Goal: Information Seeking & Learning: Learn about a topic

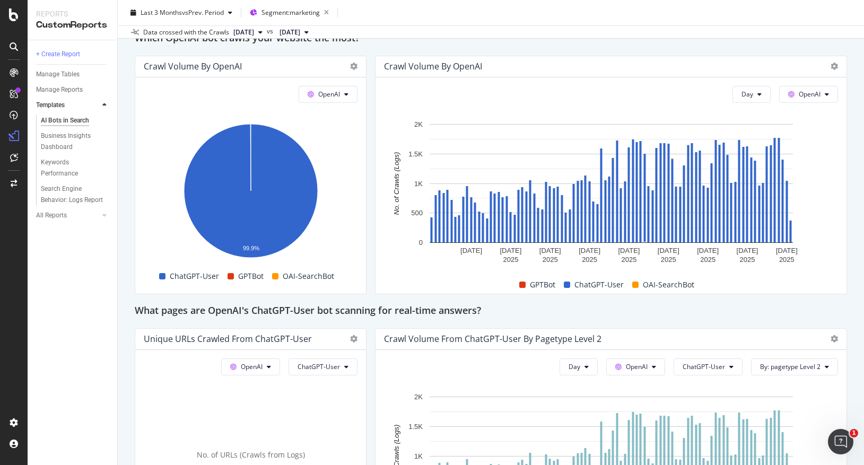
scroll to position [951, 0]
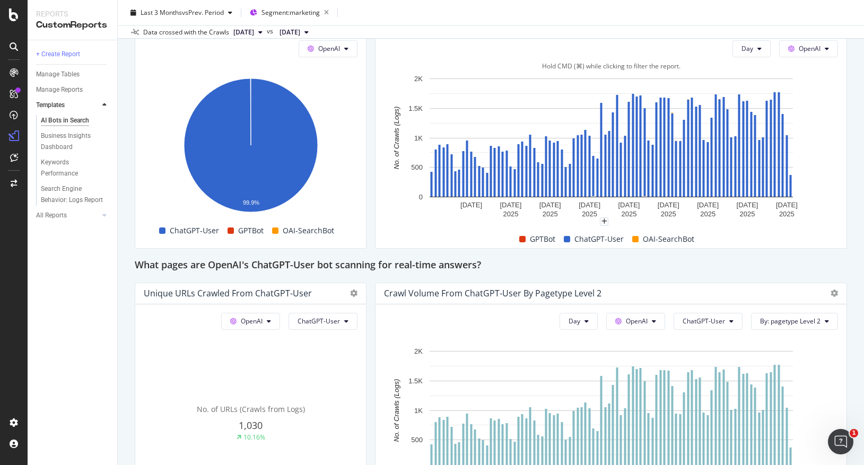
click at [522, 239] on span at bounding box center [522, 239] width 6 height 6
click at [800, 49] on span "OpenAI" at bounding box center [809, 48] width 22 height 9
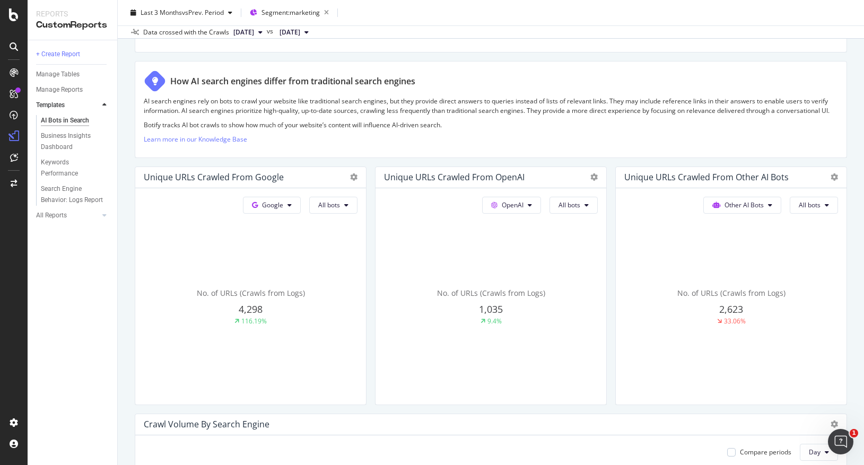
scroll to position [142, 0]
click at [594, 176] on icon at bounding box center [593, 175] width 7 height 7
click at [559, 154] on div "How AI search engines differ from traditional search engines AI search engines …" at bounding box center [491, 108] width 712 height 97
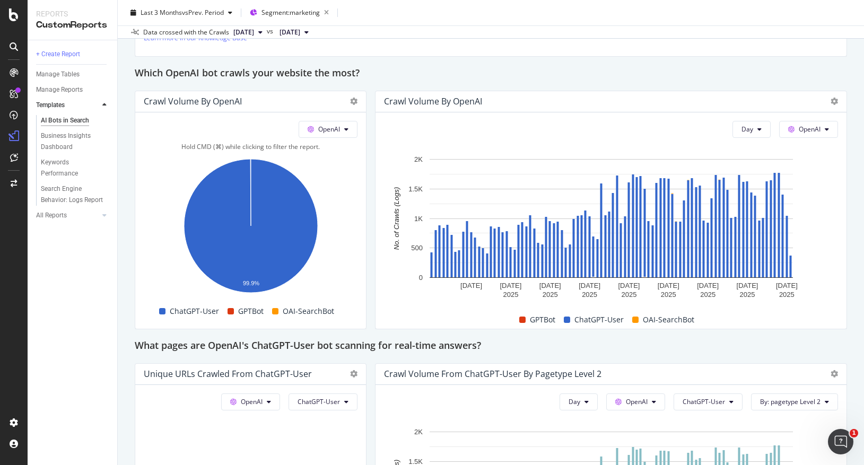
scroll to position [0, 0]
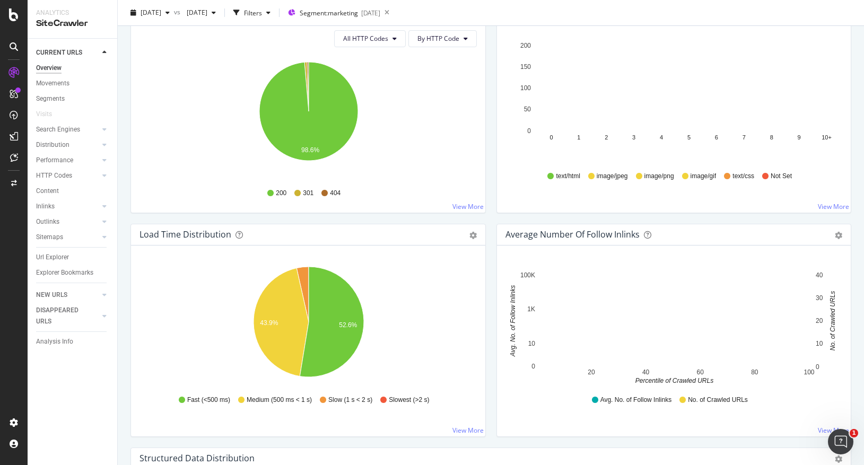
scroll to position [677, 0]
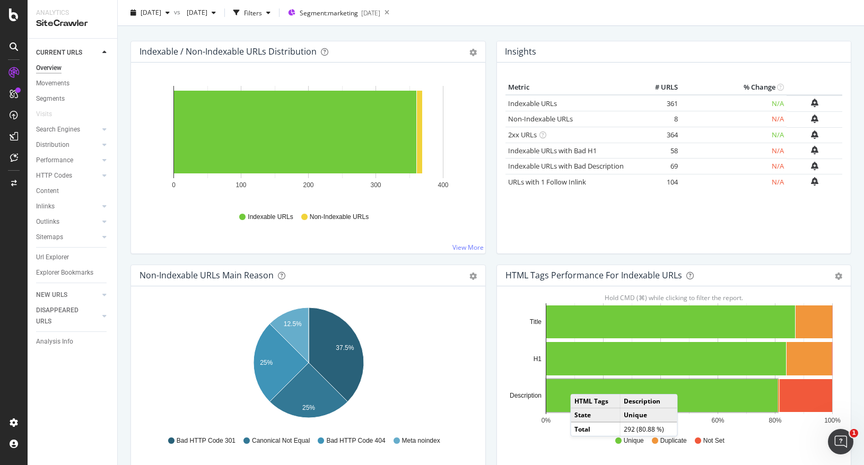
scroll to position [294, 0]
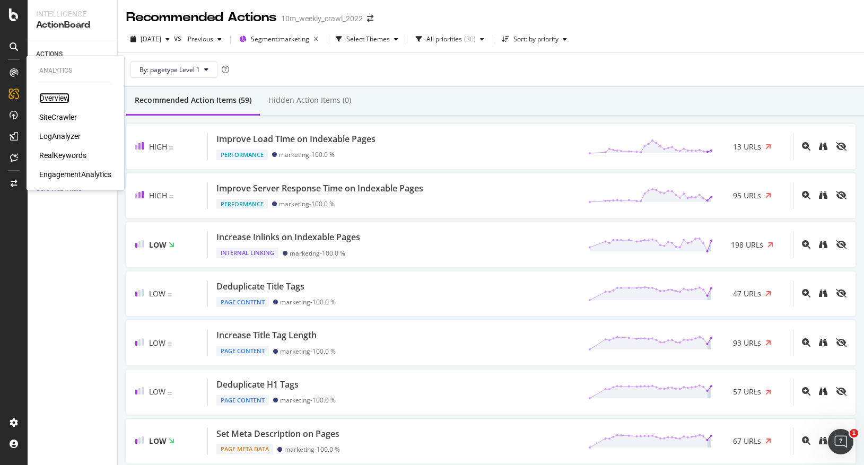
click at [50, 99] on div "Overview" at bounding box center [54, 98] width 30 height 11
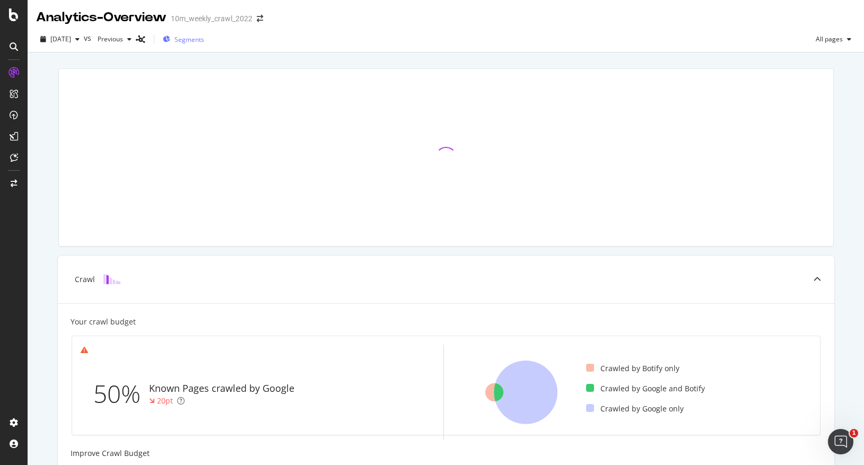
click at [203, 39] on span "Segments" at bounding box center [189, 39] width 30 height 9
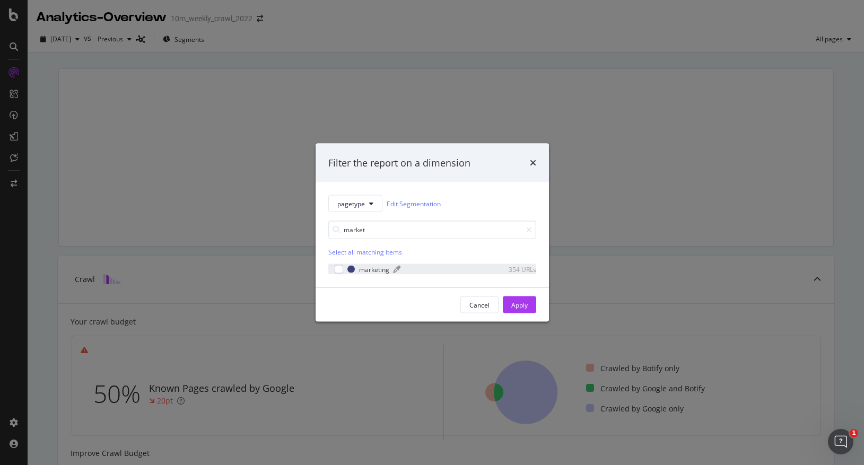
type input "market"
click at [365, 270] on div "marketing" at bounding box center [374, 269] width 30 height 9
click at [522, 307] on div "Apply" at bounding box center [519, 304] width 16 height 9
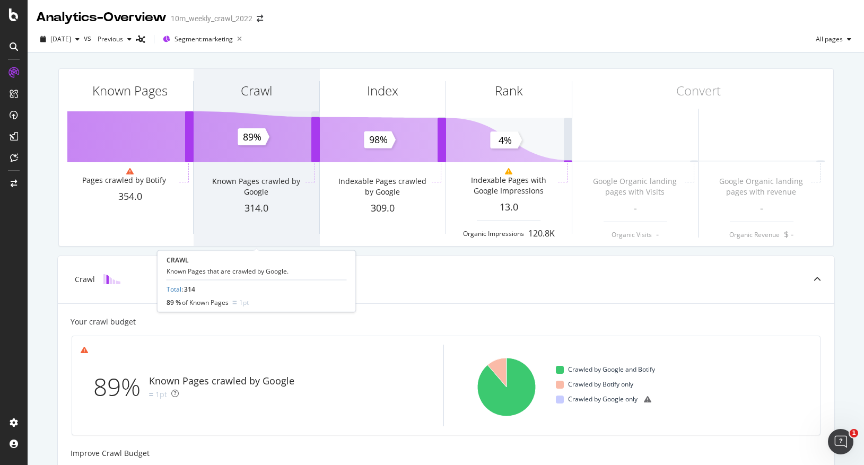
click at [262, 176] on div "Known Pages crawled by Google" at bounding box center [255, 186] width 95 height 21
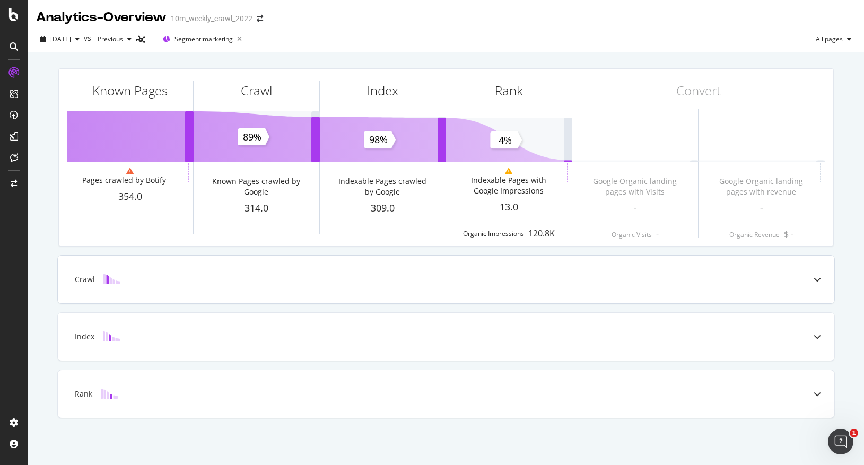
click at [814, 280] on icon at bounding box center [816, 279] width 7 height 7
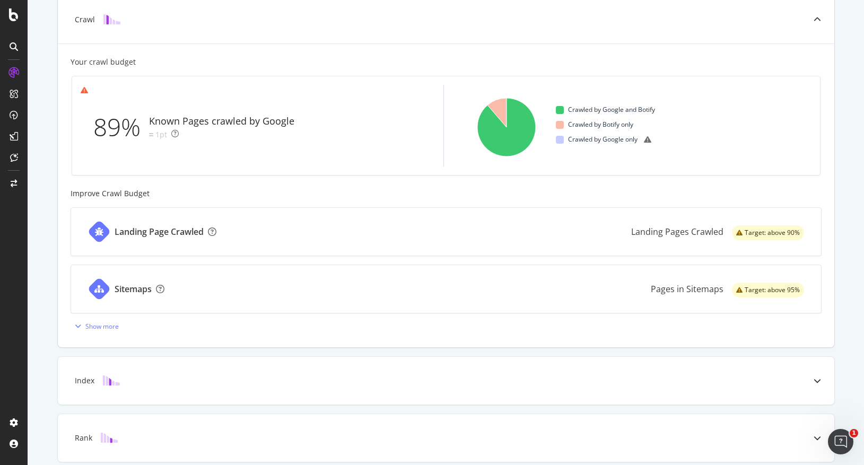
scroll to position [261, 0]
click at [76, 327] on icon "button" at bounding box center [78, 324] width 6 height 6
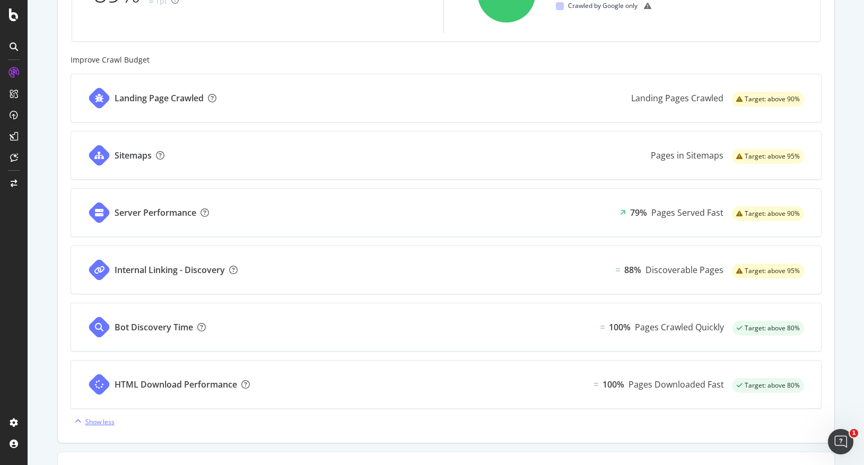
scroll to position [0, 0]
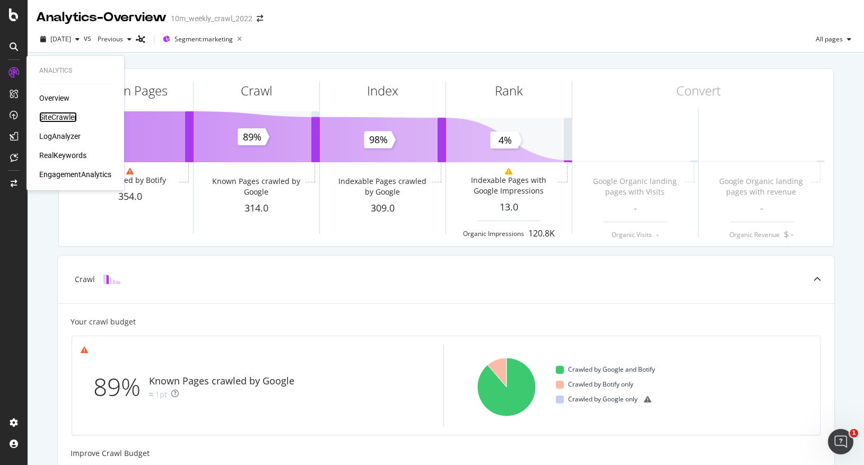
click at [63, 119] on div "SiteCrawler" at bounding box center [58, 117] width 38 height 11
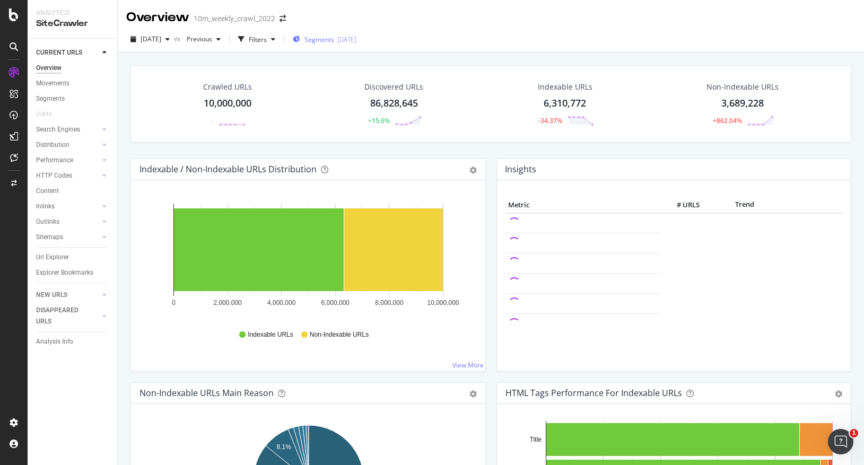
click at [334, 39] on span "Segments" at bounding box center [319, 39] width 30 height 9
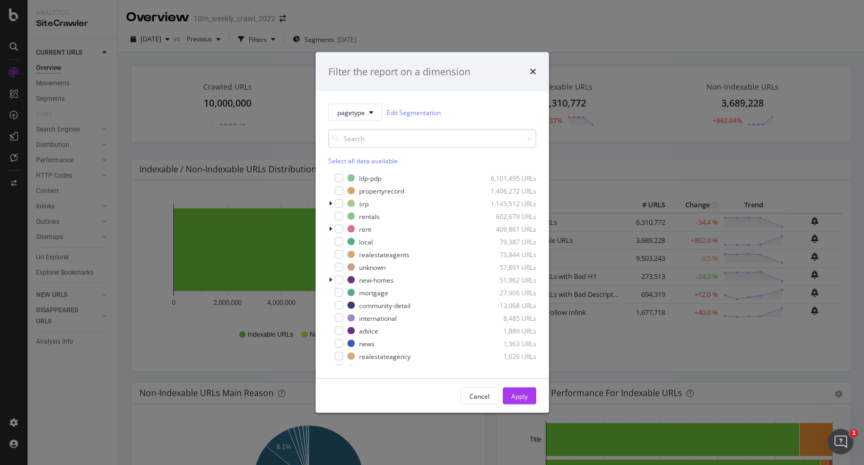
click at [364, 143] on input "modal" at bounding box center [432, 138] width 208 height 19
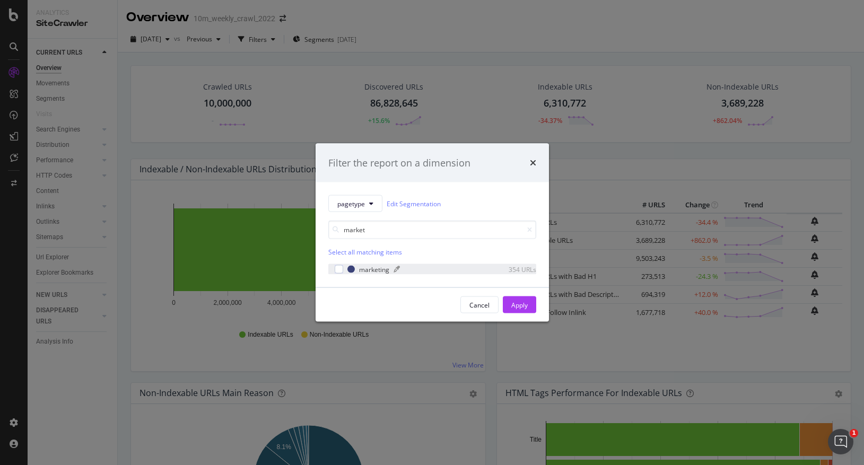
type input "market"
click at [360, 271] on div "marketing" at bounding box center [374, 269] width 30 height 9
click at [516, 301] on div "Apply" at bounding box center [519, 304] width 16 height 9
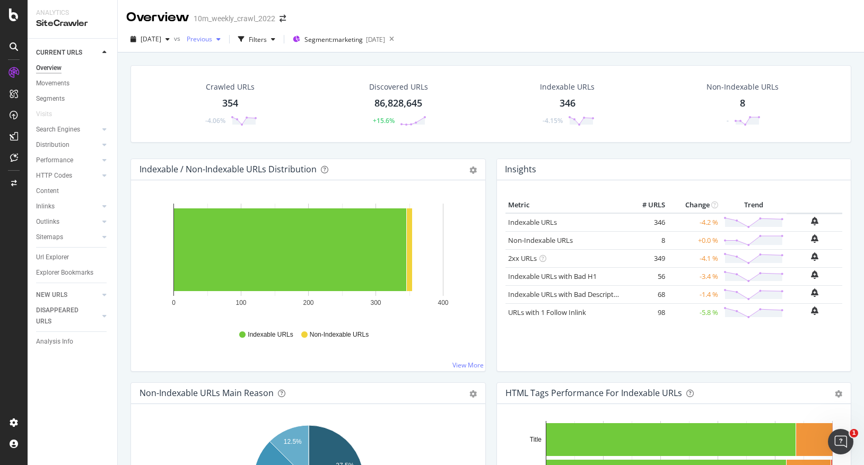
click at [212, 39] on span "Previous" at bounding box center [197, 38] width 30 height 9
click at [246, 104] on div "[DATE]" at bounding box center [233, 105] width 53 height 10
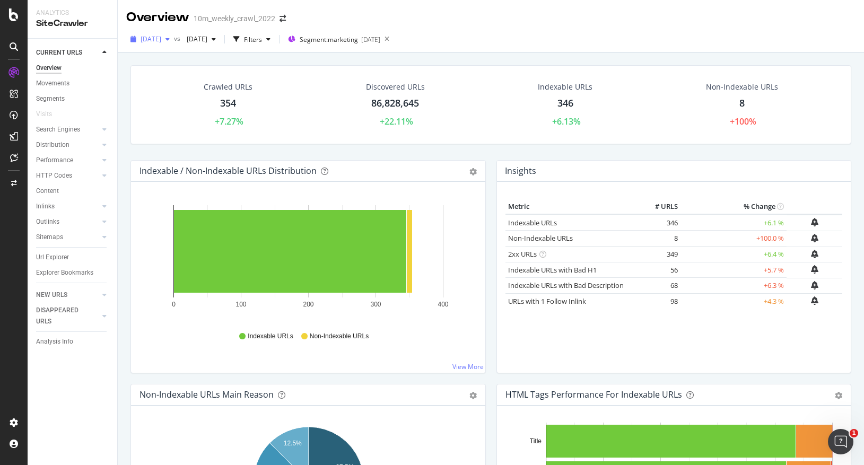
click at [161, 38] on span "[DATE]" at bounding box center [150, 38] width 21 height 9
click at [182, 101] on div "[DATE]" at bounding box center [168, 103] width 53 height 10
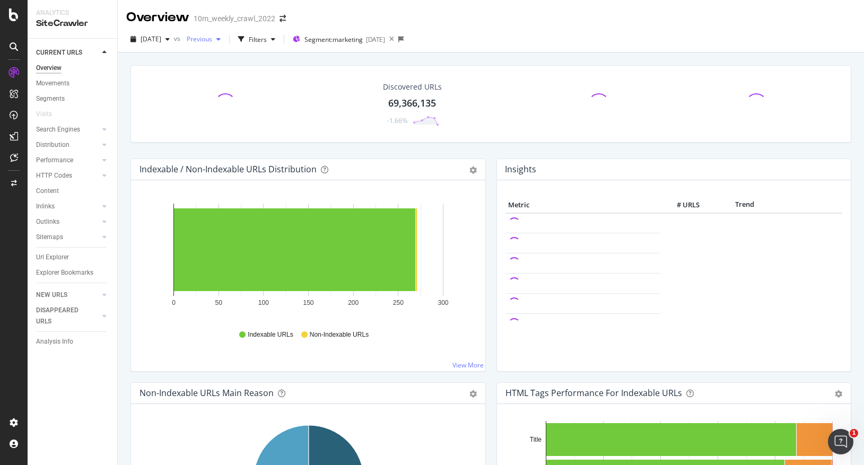
click at [212, 40] on span "Previous" at bounding box center [197, 38] width 30 height 9
click at [522, 47] on div "2025 Jul. 8th vs Previous Filters Segment: marketing 2025-07-17" at bounding box center [491, 41] width 746 height 21
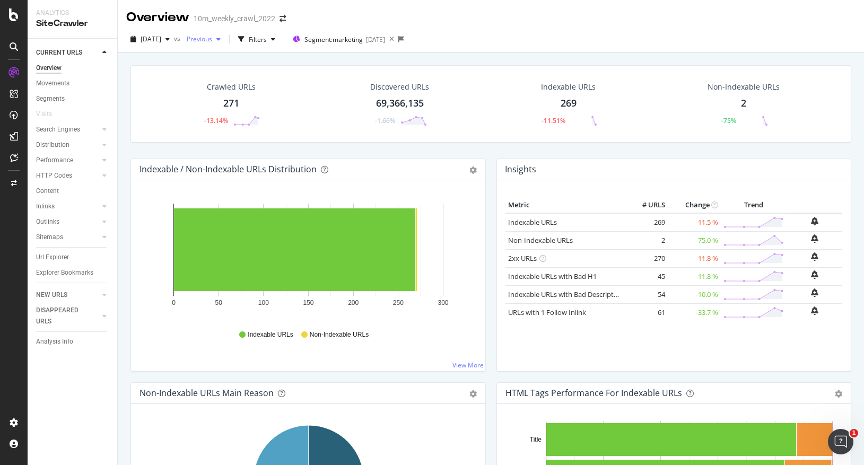
click at [212, 36] on span "Previous" at bounding box center [197, 38] width 30 height 9
click at [161, 38] on span "[DATE]" at bounding box center [150, 38] width 21 height 9
click at [171, 82] on div "[DATE]" at bounding box center [168, 78] width 53 height 10
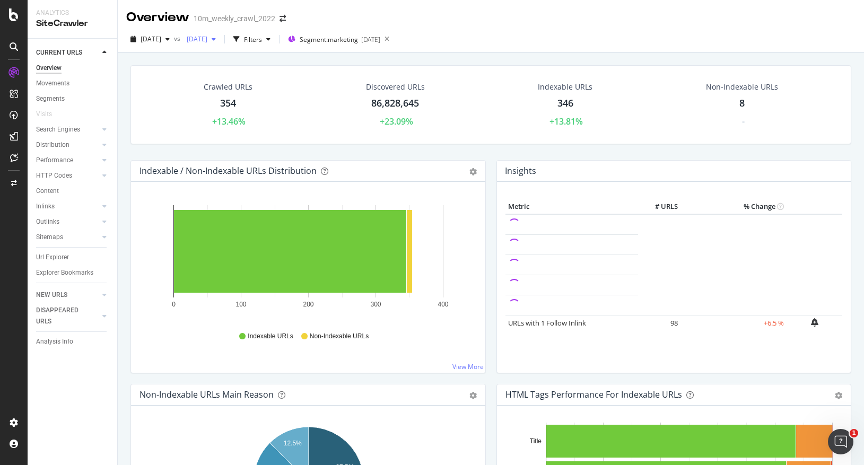
click at [207, 40] on span "[DATE]" at bounding box center [194, 38] width 25 height 9
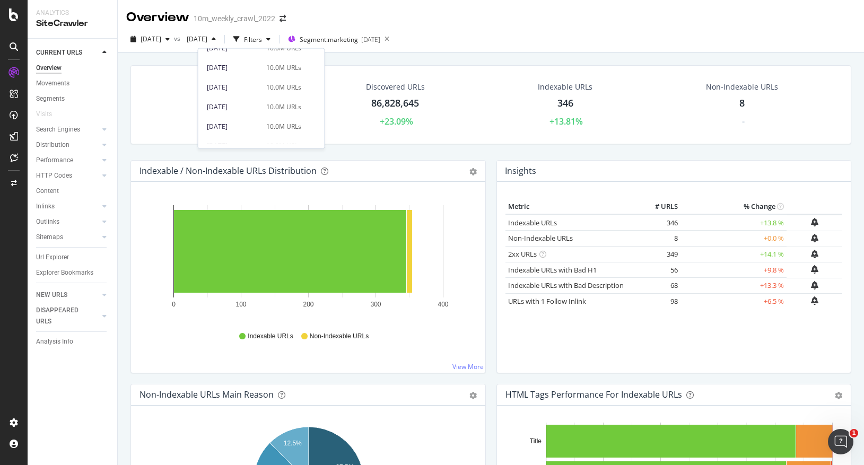
scroll to position [283, 0]
click at [250, 86] on div "[DATE]" at bounding box center [233, 87] width 53 height 10
click at [207, 38] on span "[DATE]" at bounding box center [194, 38] width 25 height 9
click at [251, 78] on div "[DATE]" at bounding box center [233, 82] width 53 height 10
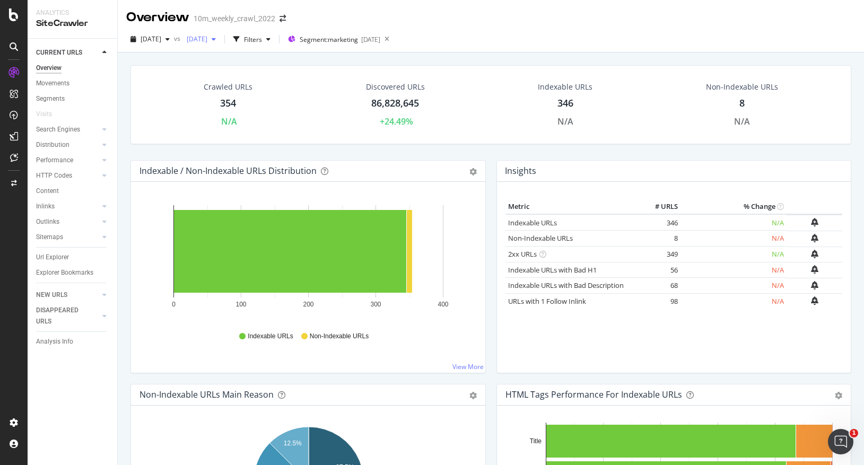
click at [207, 42] on span "[DATE]" at bounding box center [194, 38] width 25 height 9
click at [249, 104] on div "[DATE]" at bounding box center [233, 103] width 53 height 10
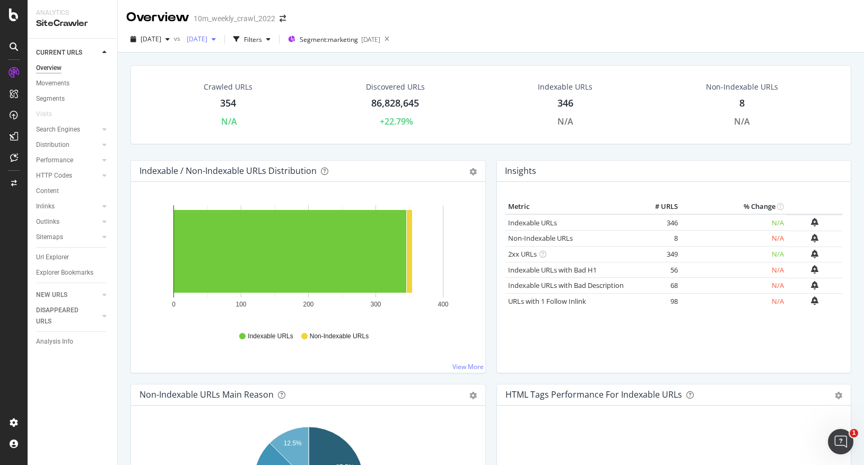
click at [220, 43] on div "[DATE]" at bounding box center [201, 39] width 38 height 16
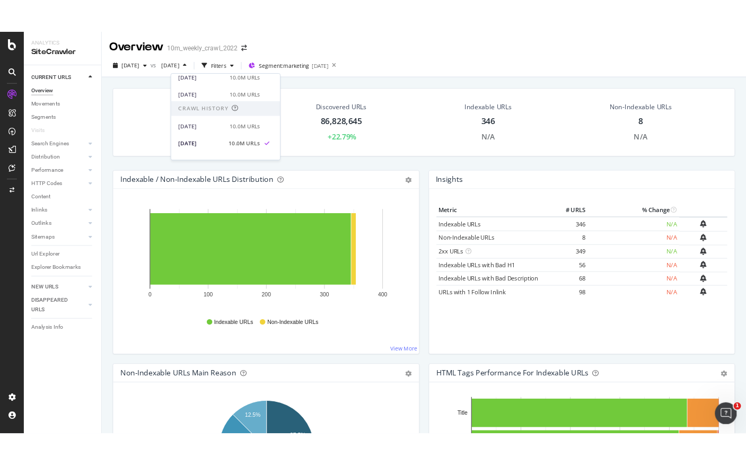
scroll to position [184, 0]
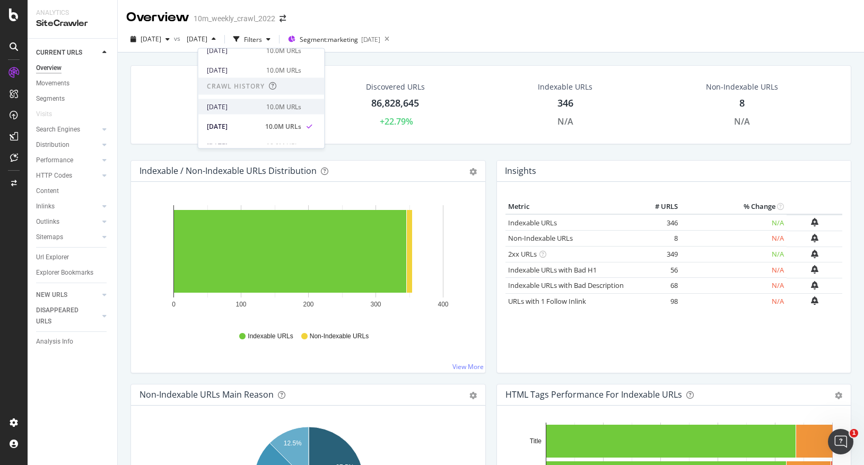
click at [241, 109] on div "[DATE]" at bounding box center [233, 107] width 53 height 10
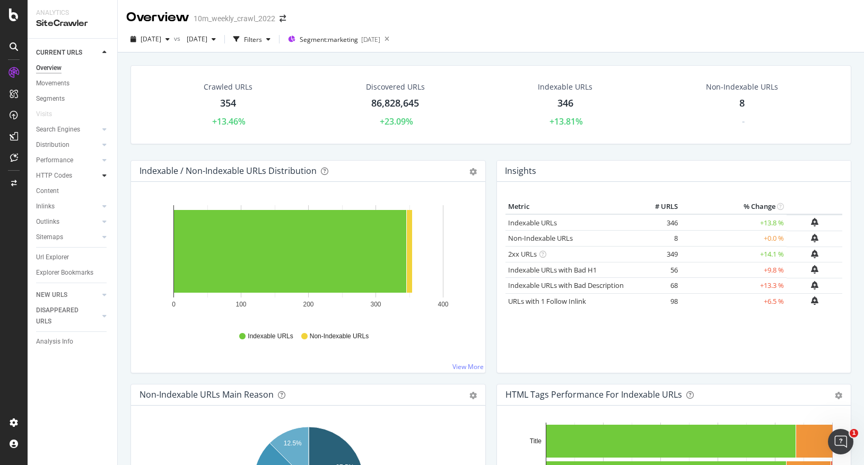
click at [106, 175] on icon at bounding box center [104, 175] width 4 height 6
click at [56, 173] on div "HTTP Codes" at bounding box center [54, 175] width 36 height 11
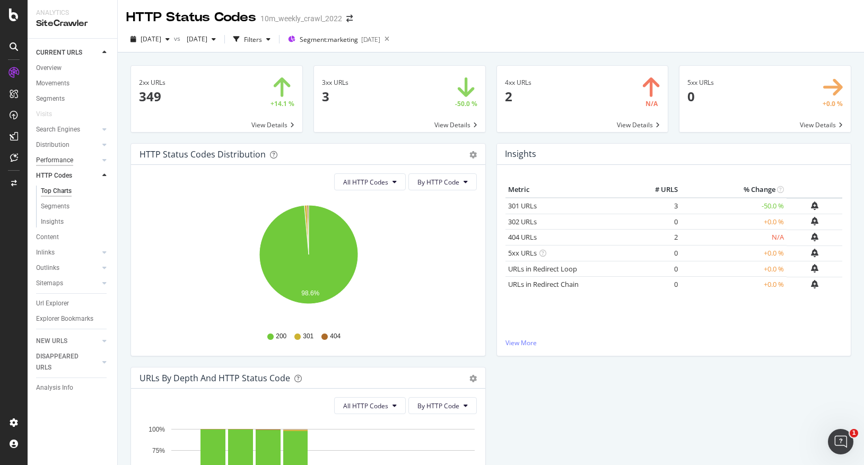
click at [69, 160] on div "Performance" at bounding box center [54, 160] width 37 height 11
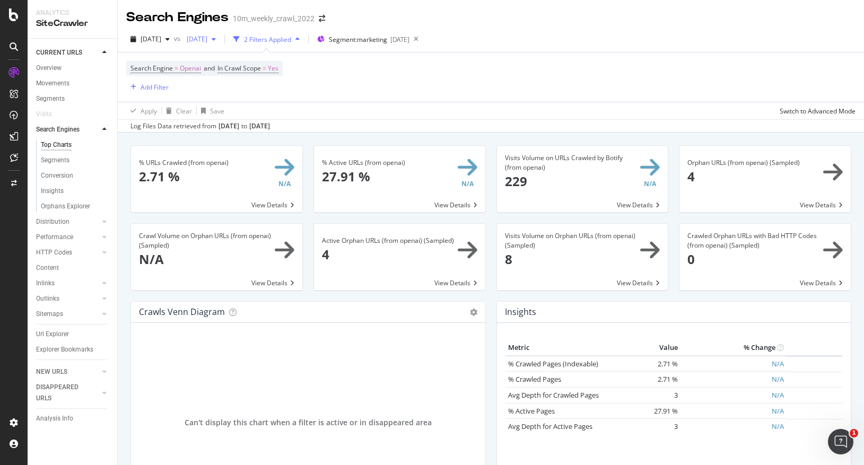
click at [207, 41] on span "[DATE]" at bounding box center [194, 38] width 25 height 9
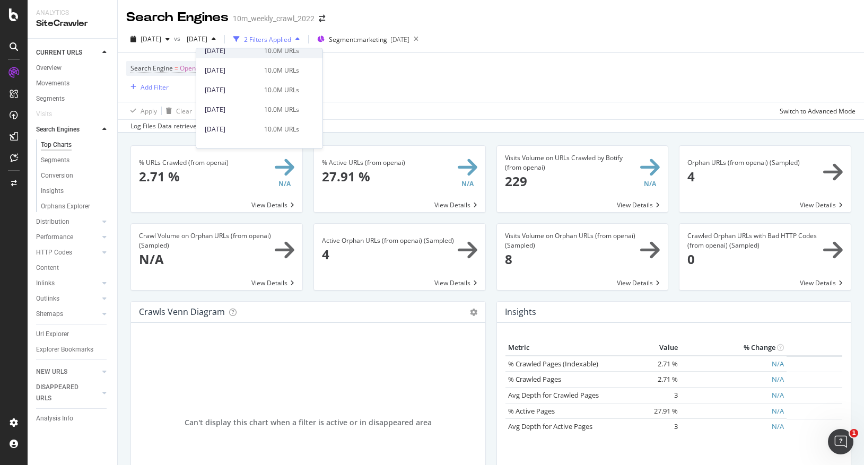
scroll to position [67, 0]
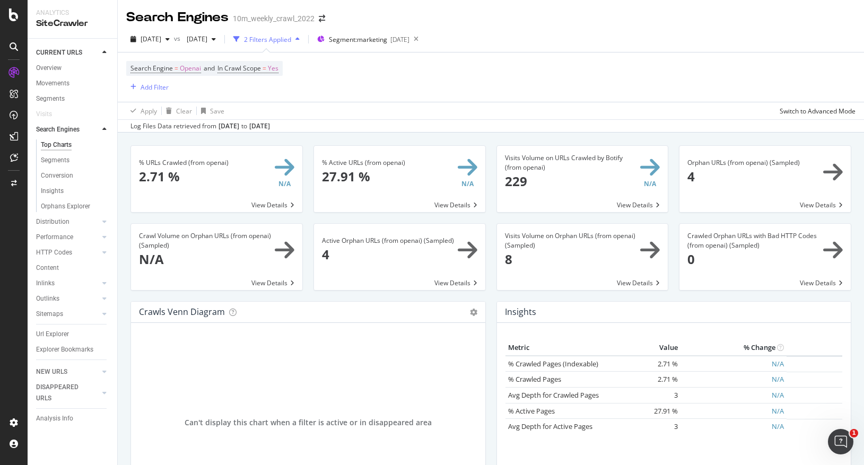
click at [516, 66] on div "Search Engine = Openai and In Crawl Scope = Yes Add Filter" at bounding box center [490, 76] width 729 height 49
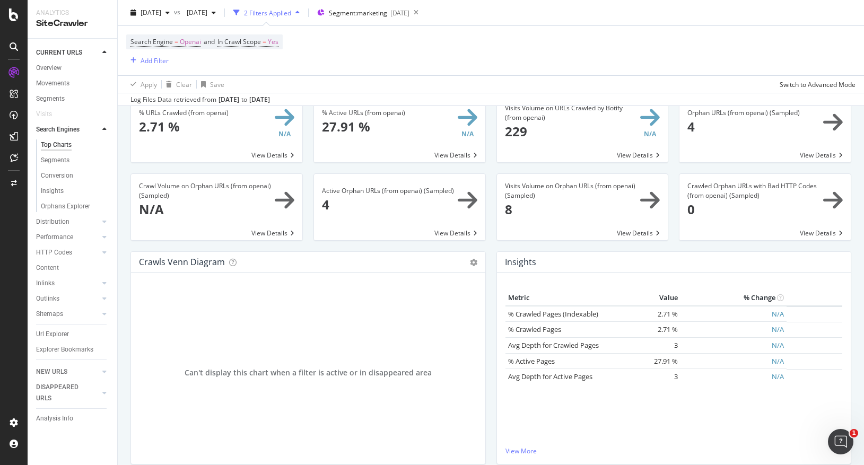
scroll to position [0, 0]
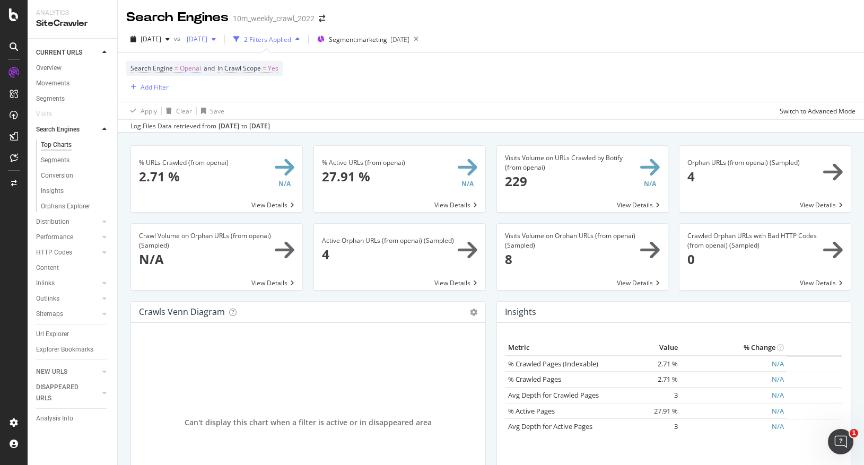
click at [207, 40] on span "[DATE]" at bounding box center [194, 38] width 25 height 9
click at [207, 42] on span "[DATE]" at bounding box center [194, 38] width 25 height 9
click at [447, 107] on div "Apply Clear Save Switch to Advanced Mode" at bounding box center [491, 110] width 746 height 17
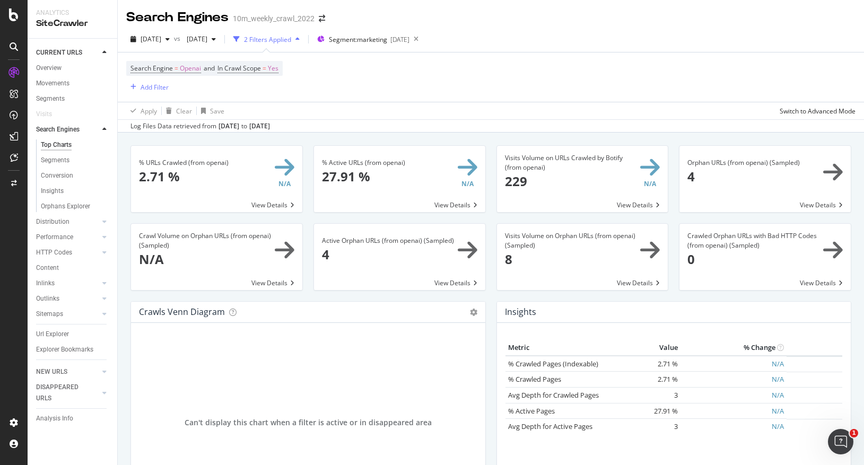
click at [346, 70] on div "Search Engine = Openai and In Crawl Scope = Yes Add Filter" at bounding box center [490, 76] width 729 height 49
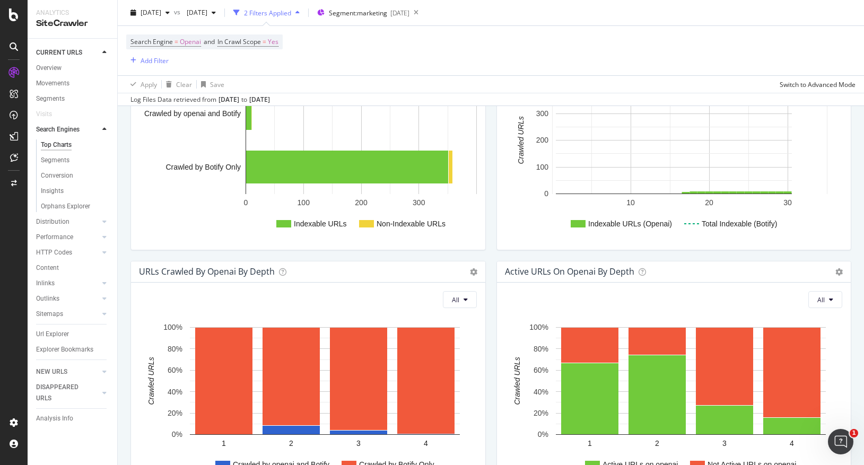
scroll to position [0, 0]
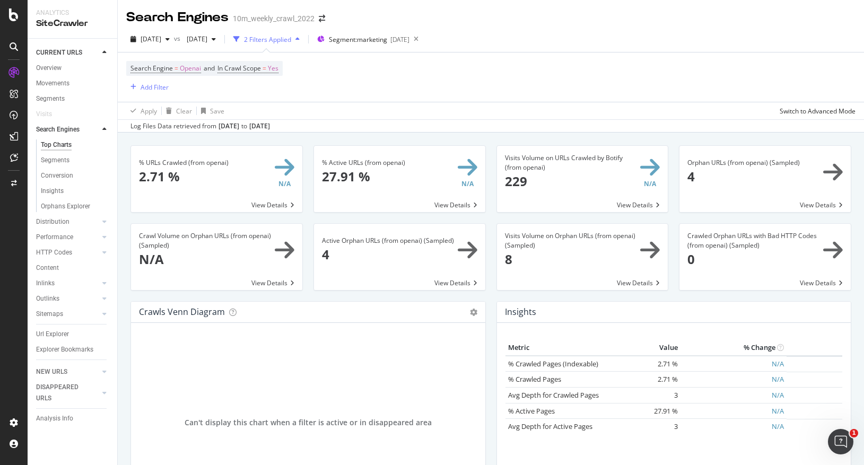
click at [291, 40] on div "2 Filters Applied" at bounding box center [267, 39] width 47 height 9
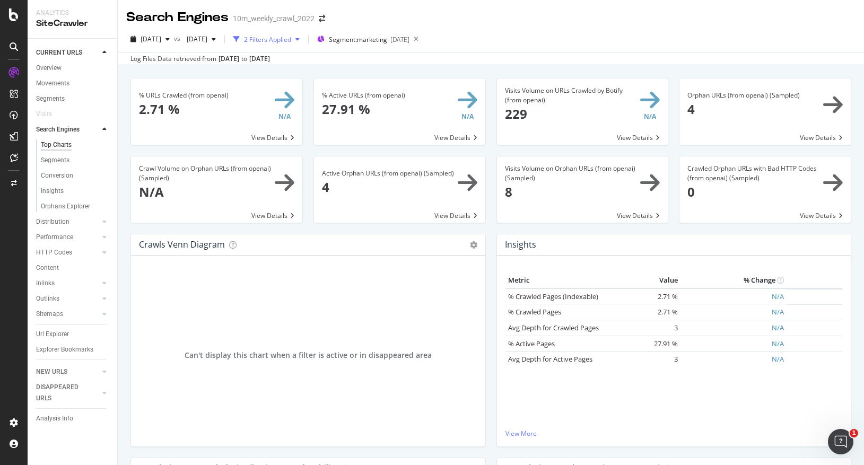
click at [291, 40] on div "2 Filters Applied" at bounding box center [267, 39] width 47 height 9
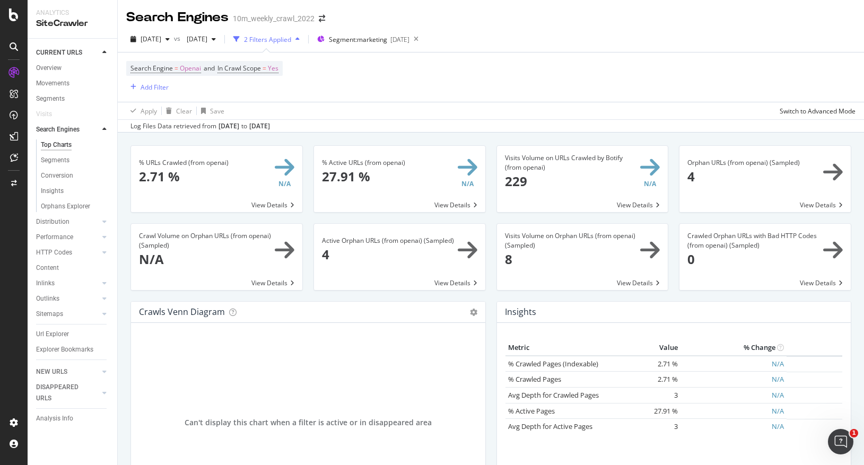
click at [406, 69] on div "Search Engine = Openai and In Crawl Scope = Yes Add Filter" at bounding box center [490, 76] width 729 height 49
click at [188, 69] on span "Openai" at bounding box center [190, 68] width 21 height 15
click at [161, 94] on span "OpenAI" at bounding box center [151, 93] width 22 height 9
click at [156, 131] on span "Google" at bounding box center [155, 129] width 21 height 9
click at [247, 116] on div "Apply" at bounding box center [248, 115] width 16 height 9
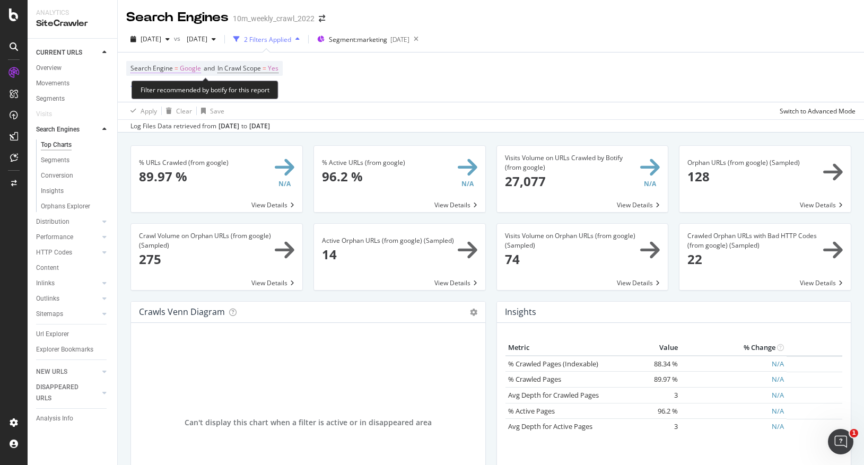
click at [193, 67] on span "Google" at bounding box center [190, 68] width 21 height 15
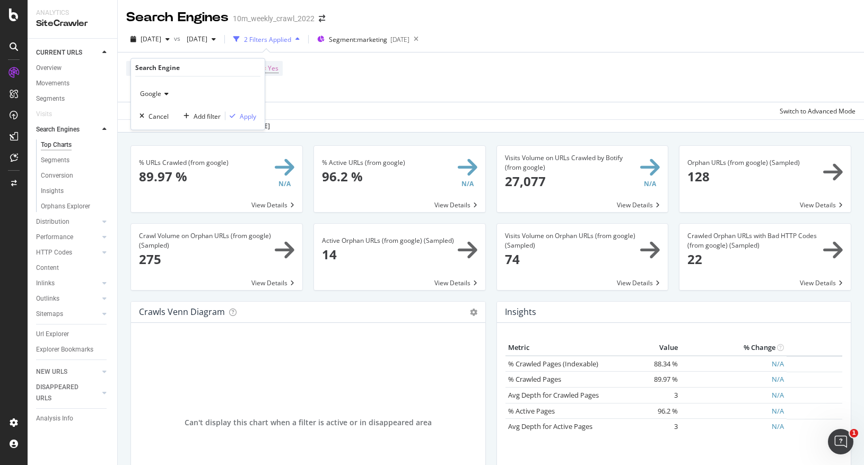
click at [160, 97] on span "Google" at bounding box center [150, 93] width 21 height 9
click at [154, 143] on span "OpenAI" at bounding box center [156, 142] width 22 height 9
click at [249, 116] on div "Apply" at bounding box center [248, 115] width 16 height 9
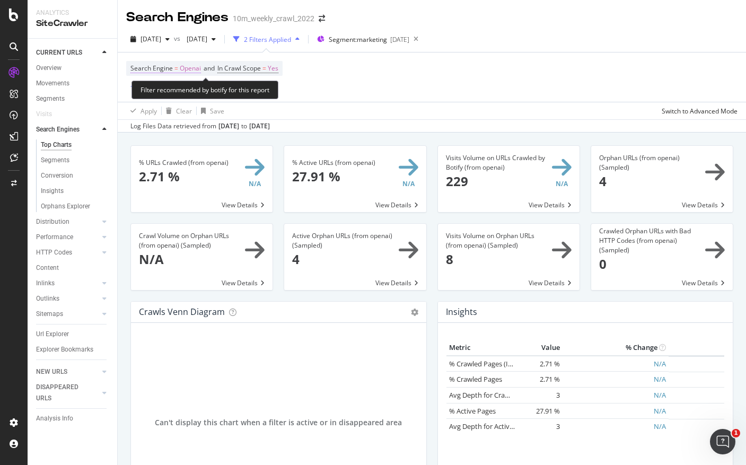
click at [183, 67] on span "Openai" at bounding box center [190, 68] width 21 height 15
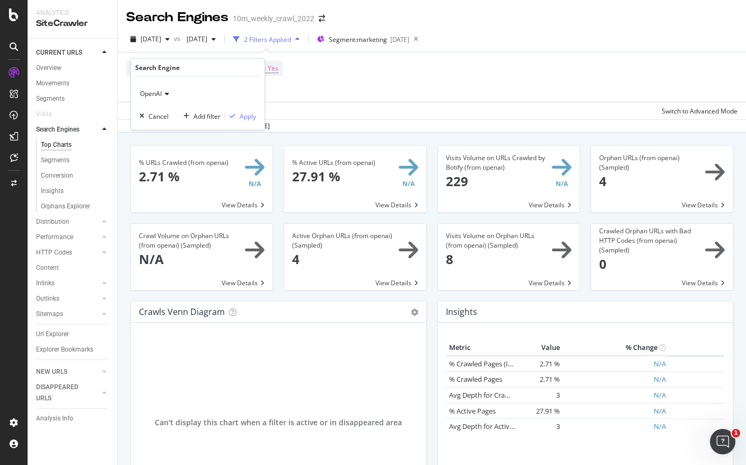
click at [167, 94] on icon at bounding box center [165, 94] width 7 height 6
click at [162, 116] on div "Bing" at bounding box center [198, 116] width 113 height 14
click at [251, 119] on div "Apply" at bounding box center [248, 115] width 16 height 9
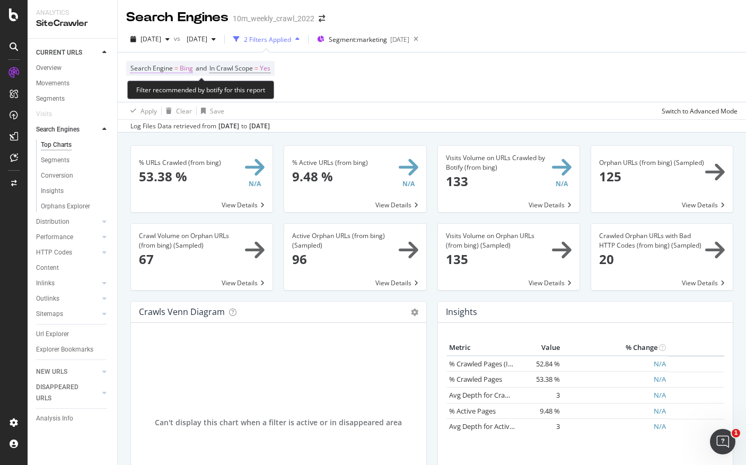
click at [188, 69] on span "Bing" at bounding box center [186, 68] width 13 height 15
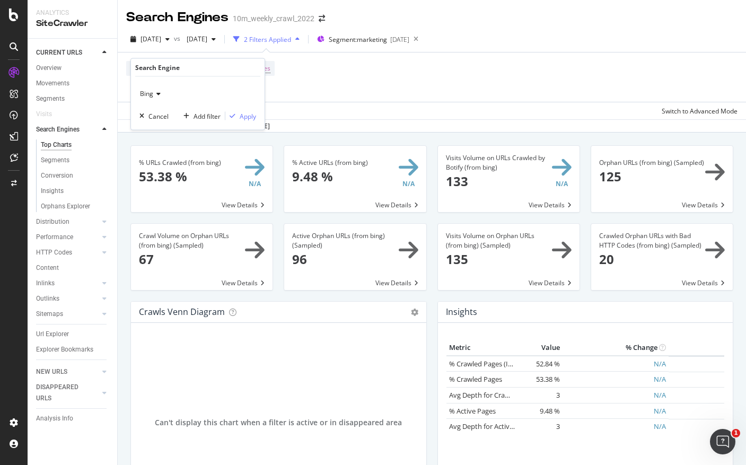
click at [160, 101] on div "Bing" at bounding box center [197, 93] width 117 height 17
click at [164, 156] on span "Other AI Bots" at bounding box center [164, 156] width 39 height 9
click at [179, 94] on span "Other AI Bots" at bounding box center [159, 93] width 39 height 9
click at [161, 140] on span "OpenAI" at bounding box center [156, 142] width 22 height 9
click at [248, 117] on div "Apply" at bounding box center [248, 115] width 16 height 9
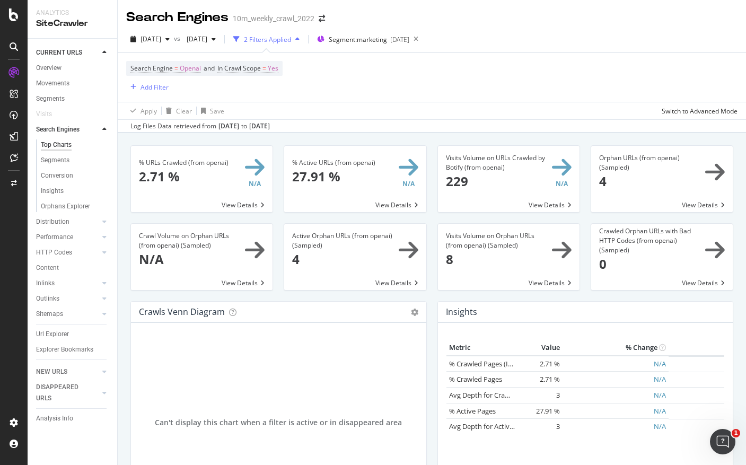
click at [261, 166] on span at bounding box center [202, 179] width 142 height 66
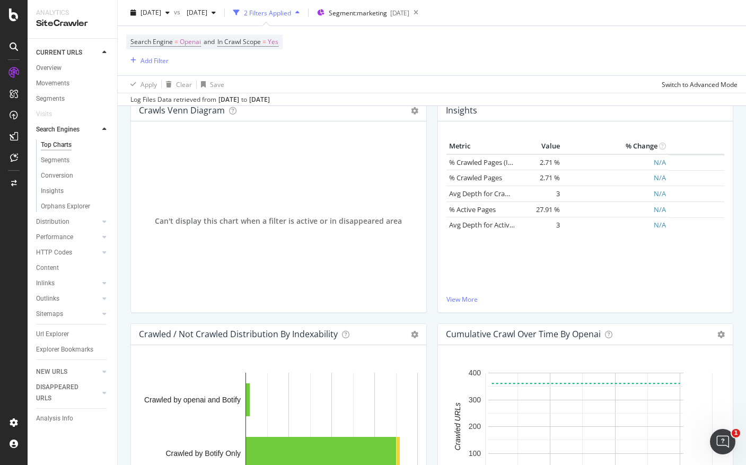
scroll to position [199, 0]
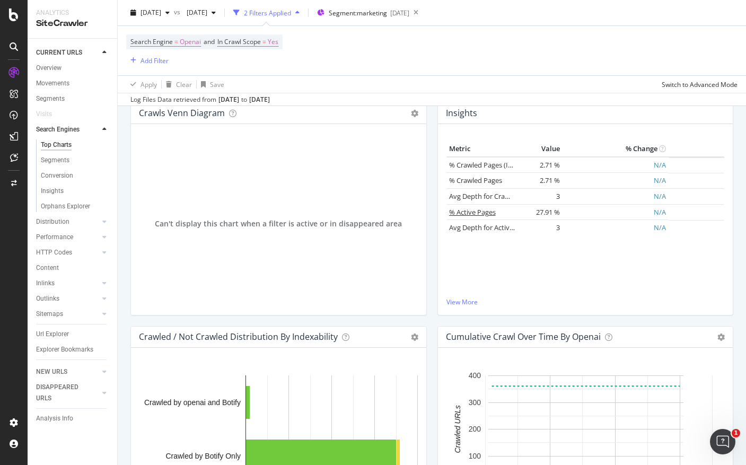
click at [486, 210] on link "% Active Pages" at bounding box center [472, 212] width 47 height 10
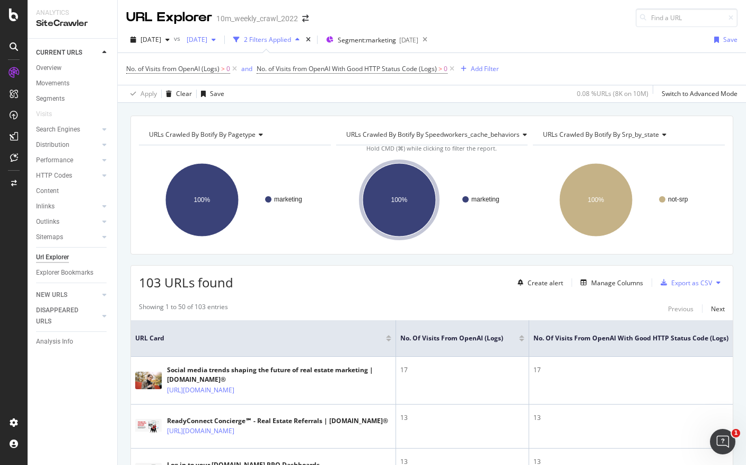
click at [207, 38] on span "[DATE]" at bounding box center [194, 39] width 25 height 9
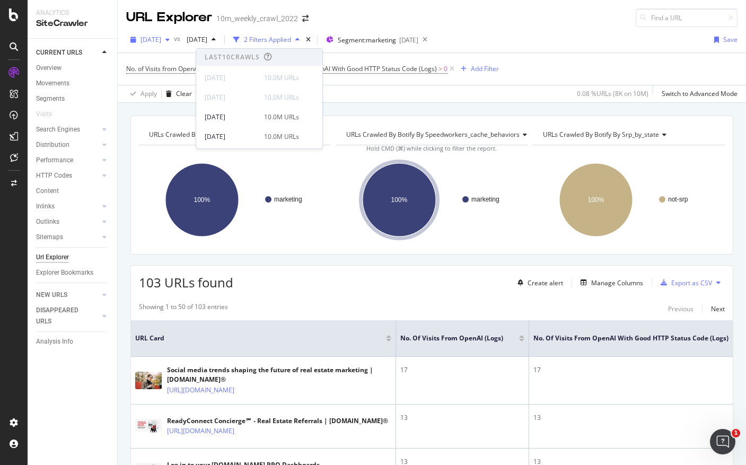
click at [152, 39] on span "[DATE]" at bounding box center [150, 39] width 21 height 9
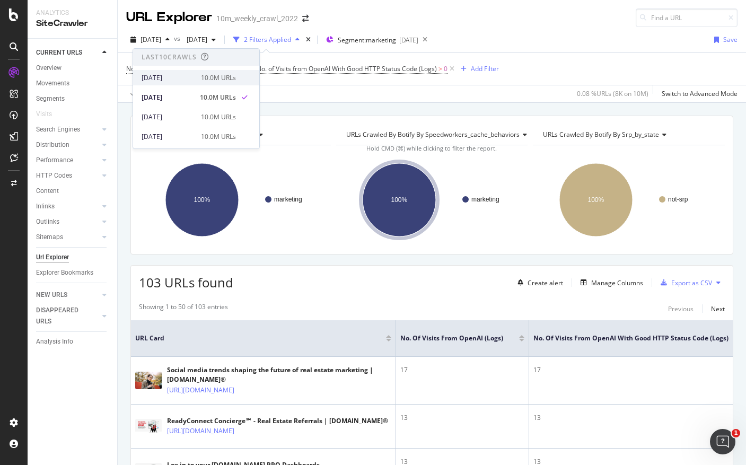
click at [165, 78] on div "[DATE]" at bounding box center [168, 78] width 53 height 10
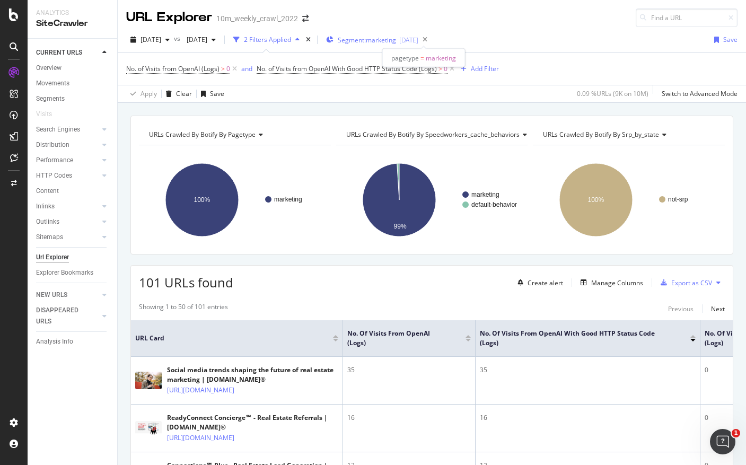
click at [396, 39] on span "Segment: marketing" at bounding box center [367, 40] width 58 height 9
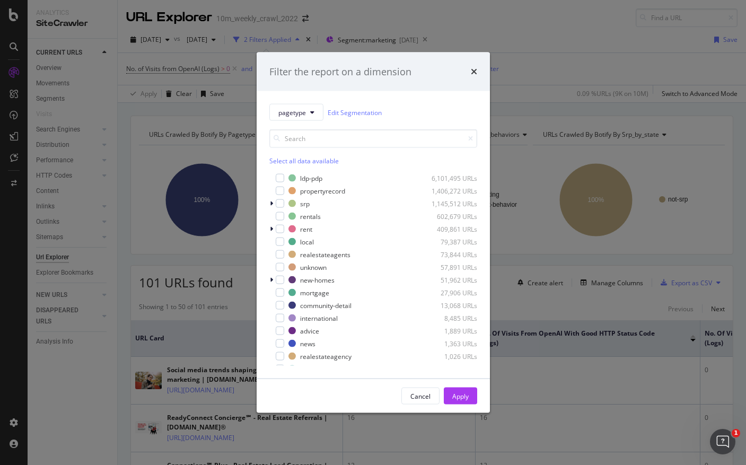
click at [535, 57] on div "Filter the report on a dimension pagetype Edit Segmentation Select all data ava…" at bounding box center [373, 232] width 746 height 465
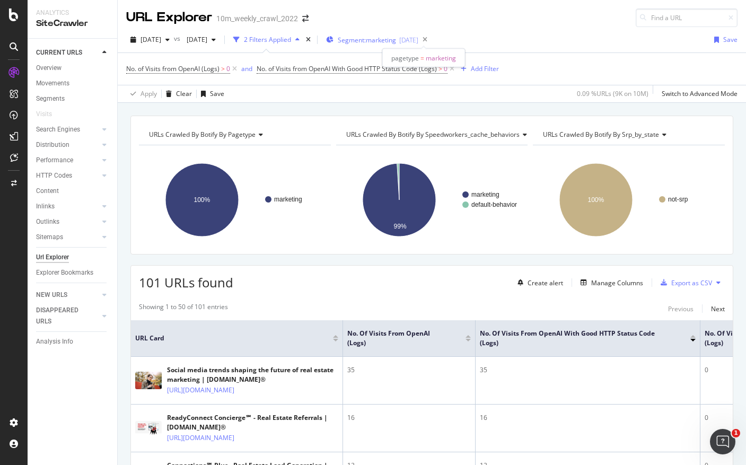
click at [378, 39] on div "Segment: marketing 2025-08-18" at bounding box center [372, 40] width 92 height 9
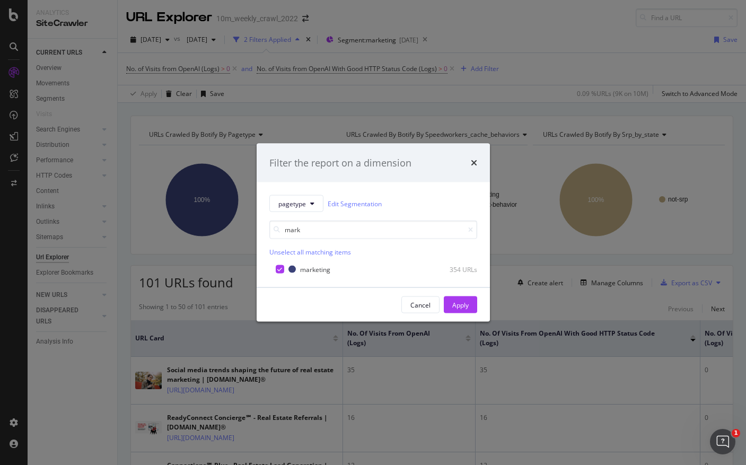
type input "mark"
click at [527, 154] on div "Filter the report on a dimension pagetype Edit Segmentation mark Unselect all m…" at bounding box center [373, 232] width 746 height 465
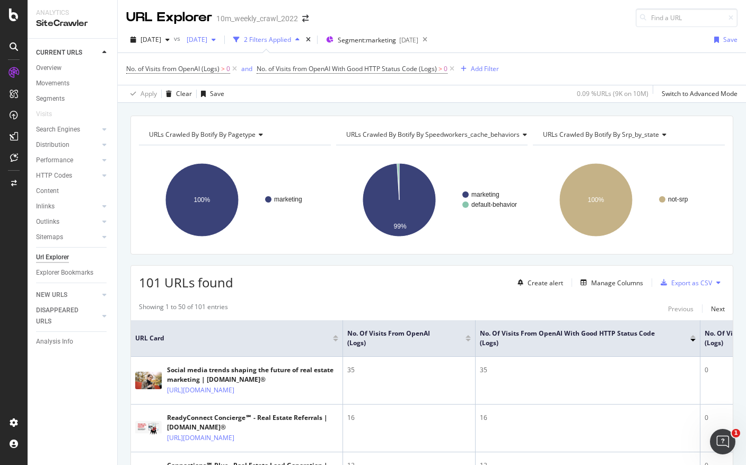
click at [207, 42] on span "[DATE]" at bounding box center [194, 39] width 25 height 9
click at [161, 41] on span "[DATE]" at bounding box center [150, 39] width 21 height 9
click at [587, 62] on div "No. of Visits from OpenAI (Logs) > 0 and No. of Visits from OpenAI With Good HT…" at bounding box center [431, 69] width 611 height 32
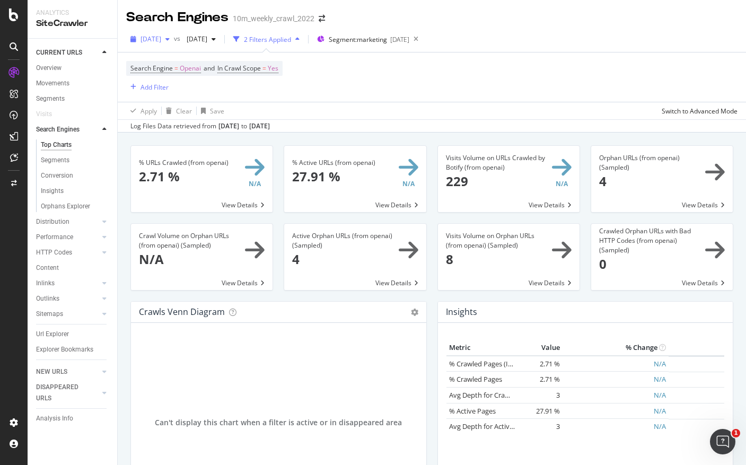
click at [174, 37] on div "button" at bounding box center [167, 39] width 13 height 6
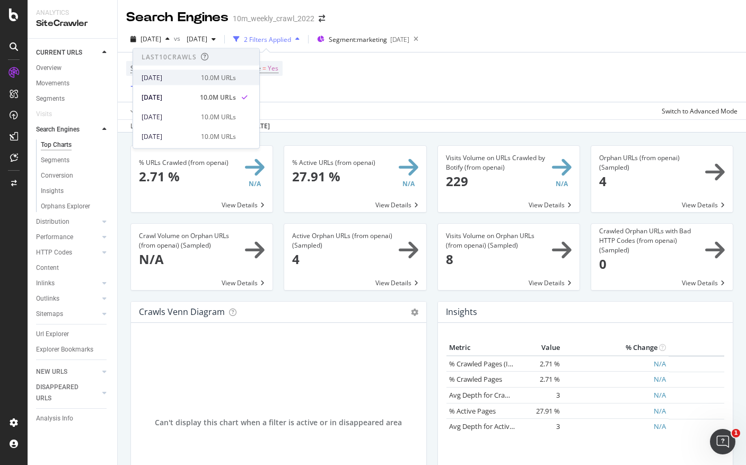
click at [178, 78] on div "[DATE]" at bounding box center [168, 78] width 53 height 10
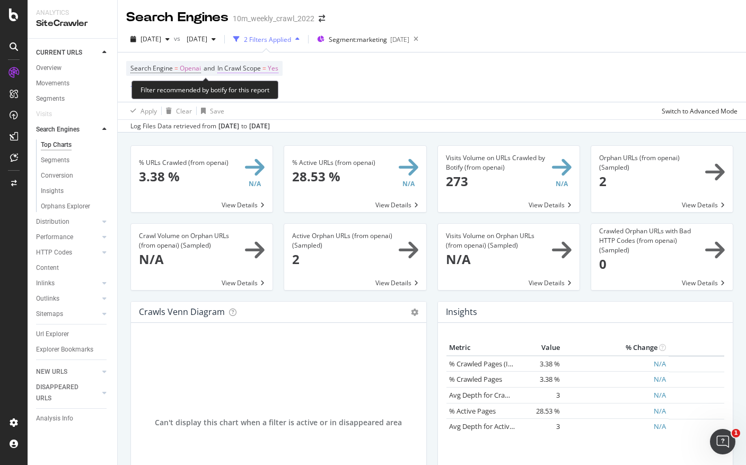
click at [259, 73] on span "In Crawl Scope" at bounding box center [238, 68] width 43 height 9
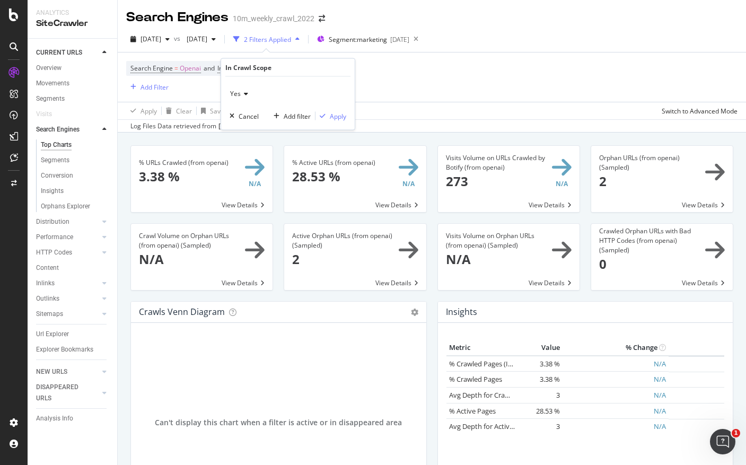
click at [247, 93] on icon at bounding box center [244, 94] width 7 height 6
click at [258, 132] on div "All Logs" at bounding box center [288, 129] width 113 height 14
click at [338, 117] on div "Apply" at bounding box center [338, 115] width 16 height 9
click at [483, 366] on link "% Crawled Pages (Indexable)" at bounding box center [494, 364] width 90 height 10
click at [463, 411] on link "% Active Pages" at bounding box center [472, 411] width 47 height 10
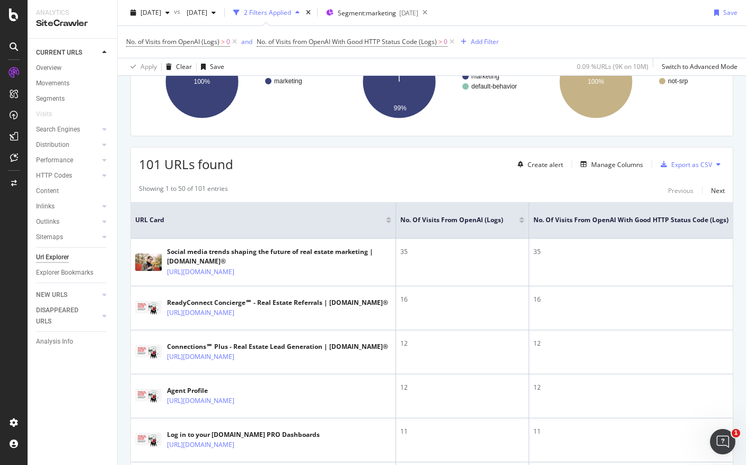
scroll to position [160, 0]
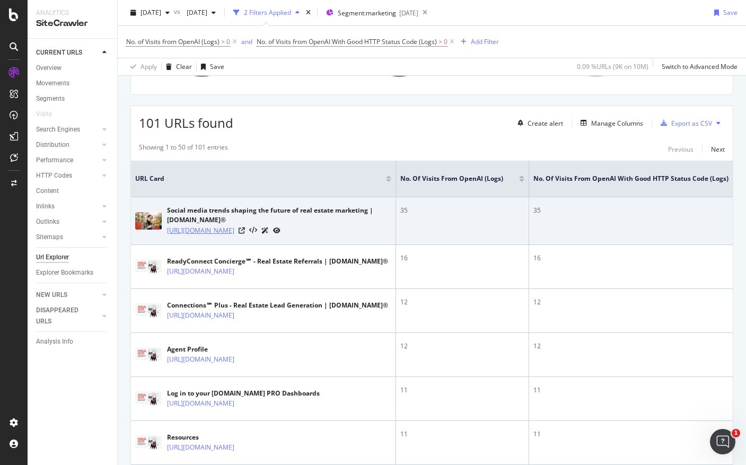
click at [234, 233] on link "[URL][DOMAIN_NAME]" at bounding box center [200, 230] width 67 height 11
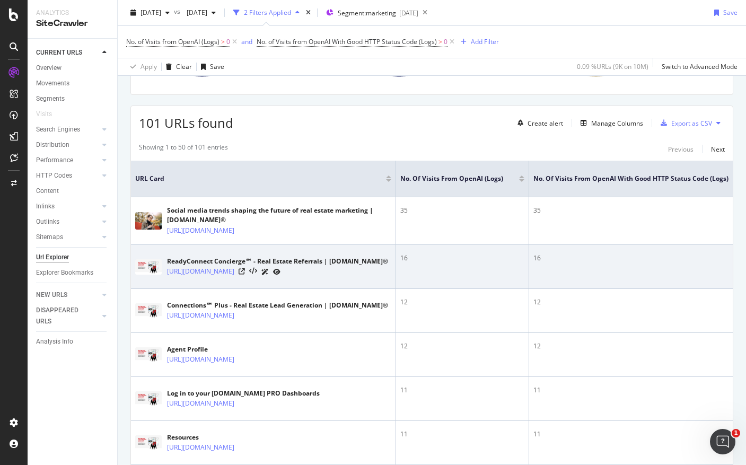
click at [280, 275] on icon at bounding box center [276, 272] width 7 height 6
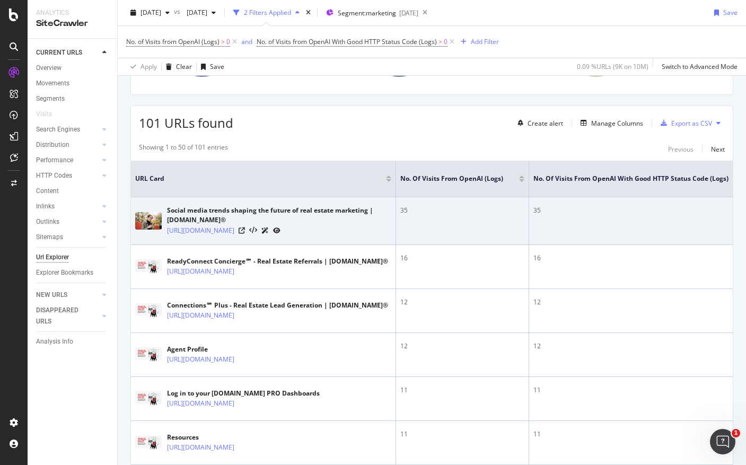
click at [280, 234] on icon at bounding box center [276, 230] width 7 height 6
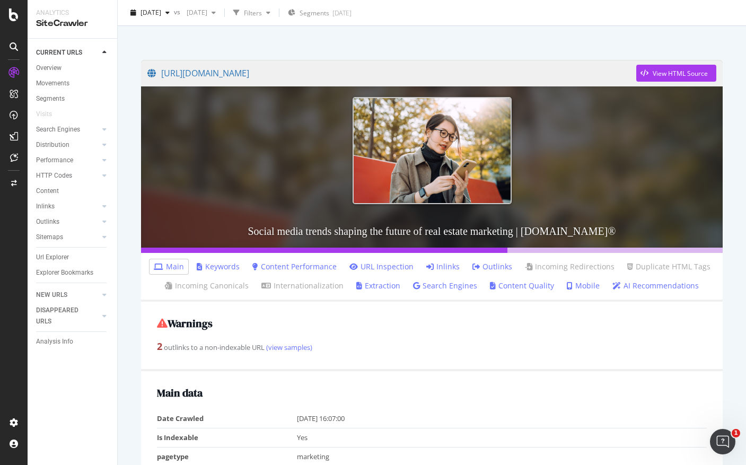
scroll to position [61, 0]
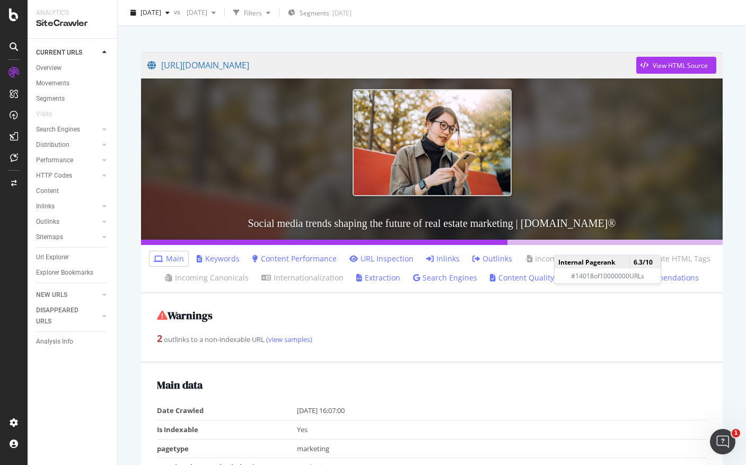
drag, startPoint x: 487, startPoint y: 241, endPoint x: 569, endPoint y: 243, distance: 82.2
click at [569, 243] on div at bounding box center [432, 242] width 582 height 5
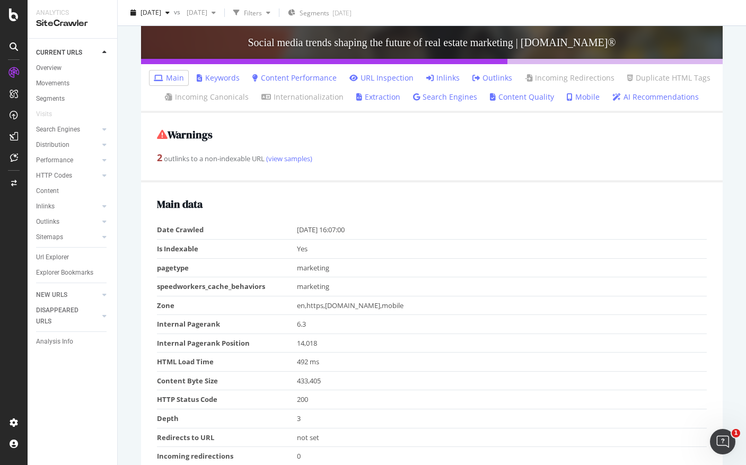
scroll to position [0, 0]
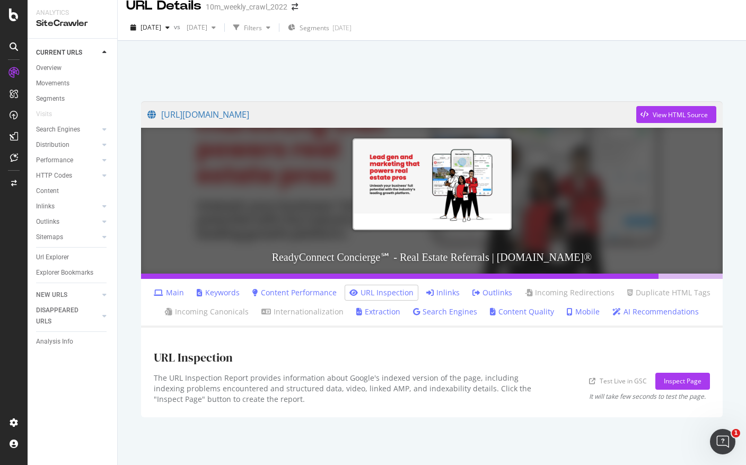
scroll to position [12, 0]
click at [298, 293] on link "Content Performance" at bounding box center [294, 292] width 84 height 11
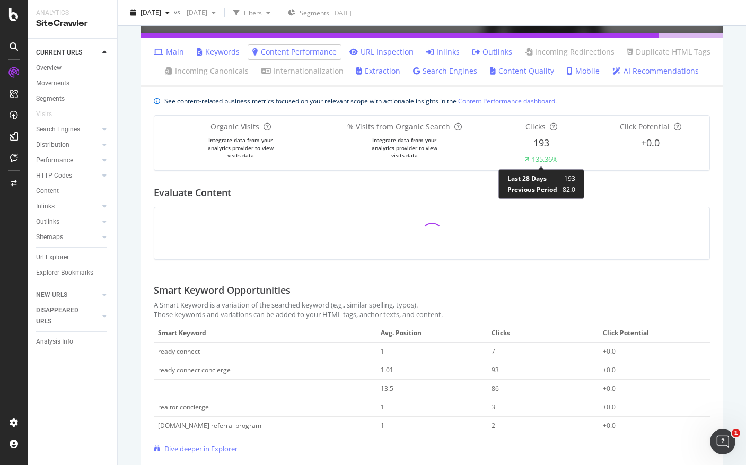
scroll to position [253, 0]
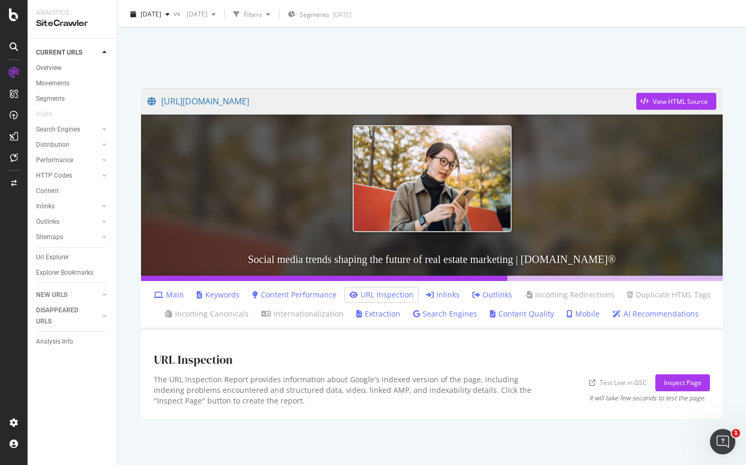
scroll to position [27, 0]
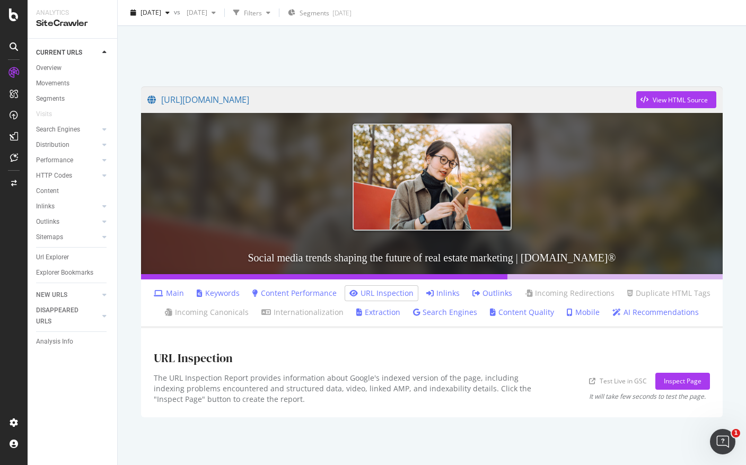
click at [311, 294] on link "Content Performance" at bounding box center [294, 293] width 84 height 11
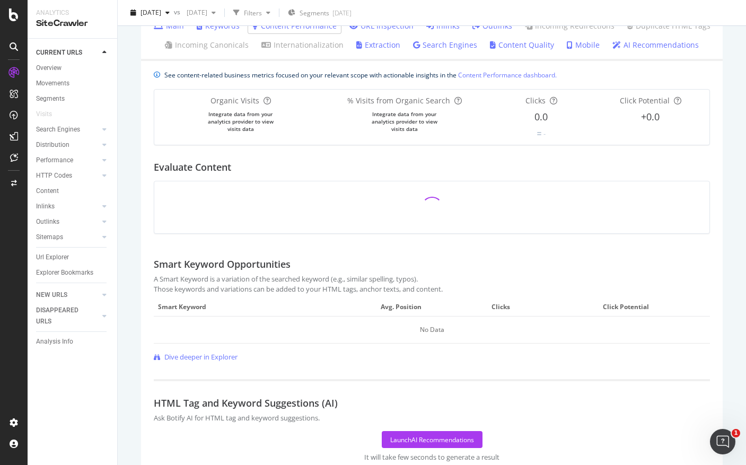
scroll to position [319, 0]
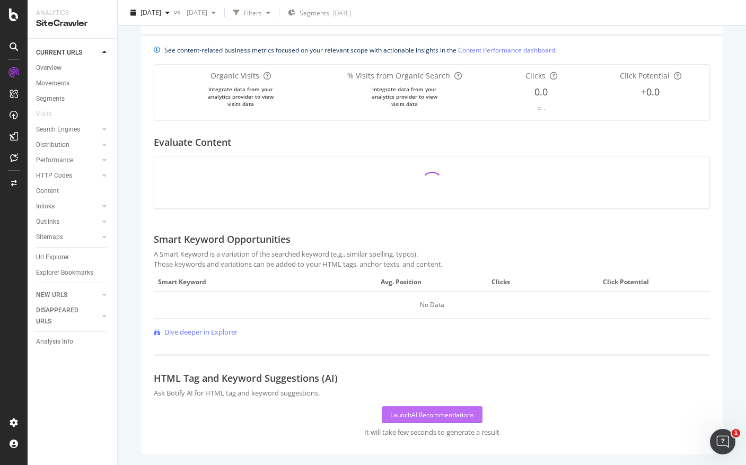
click at [414, 413] on div "Launch AI Recommendations" at bounding box center [432, 414] width 84 height 9
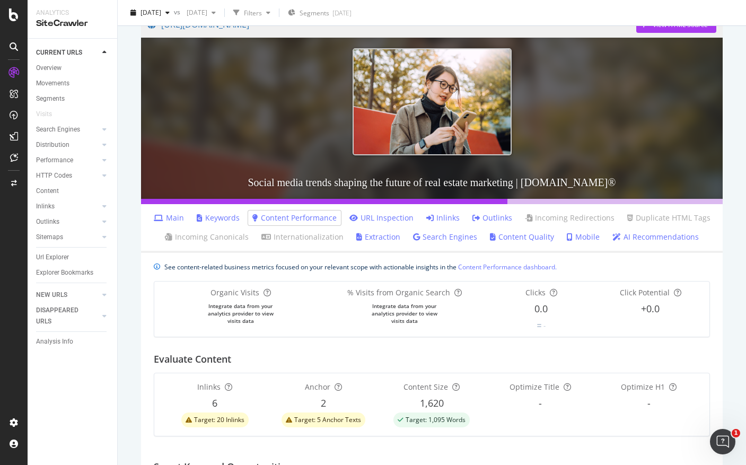
scroll to position [0, 0]
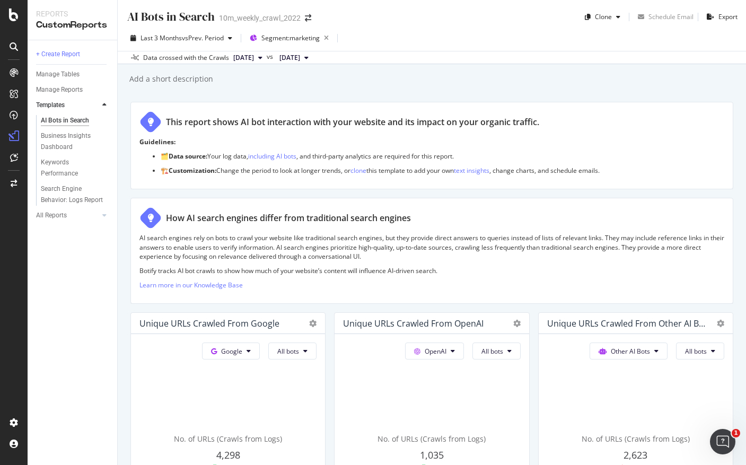
scroll to position [4, 0]
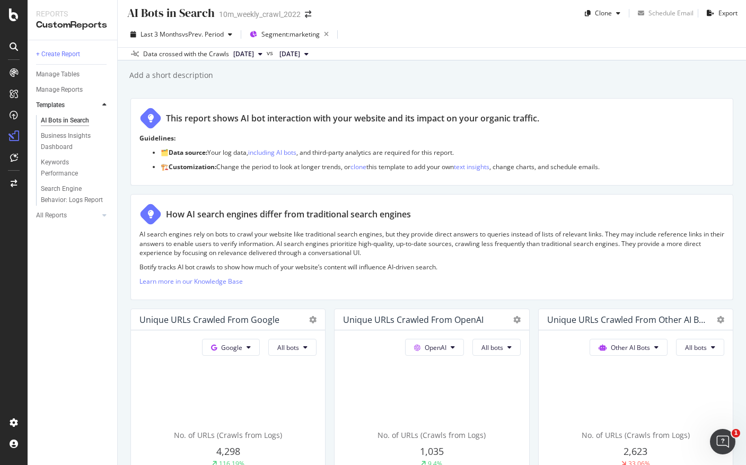
click at [300, 55] on span "[DATE]" at bounding box center [289, 54] width 21 height 10
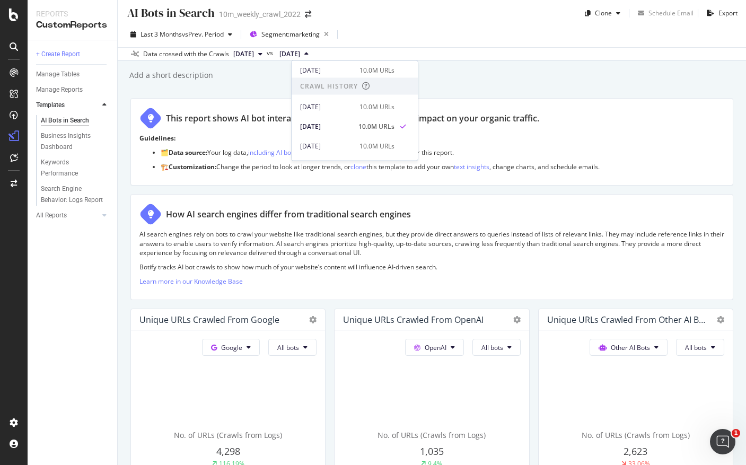
scroll to position [199, 0]
click at [339, 98] on div "[DATE] 10.0M URLs" at bounding box center [355, 103] width 126 height 15
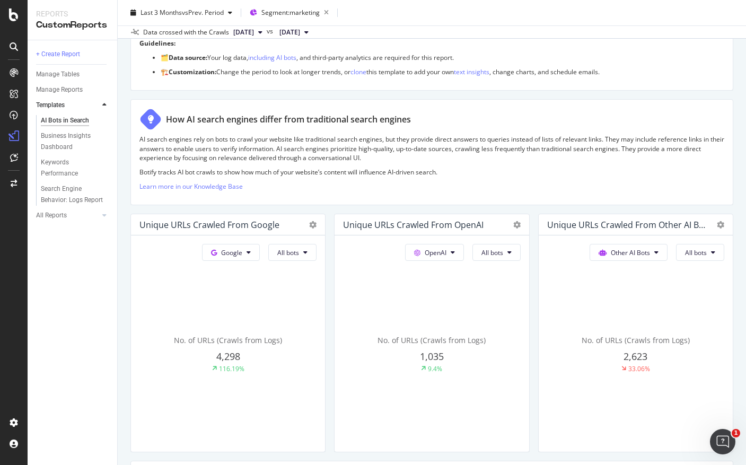
scroll to position [100, 0]
click at [249, 251] on icon at bounding box center [249, 251] width 4 height 6
click at [240, 311] on span "OpenAI" at bounding box center [247, 312] width 39 height 10
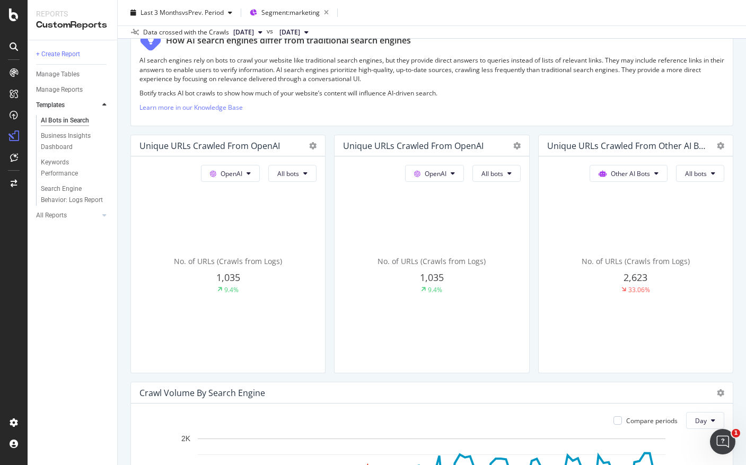
scroll to position [184, 0]
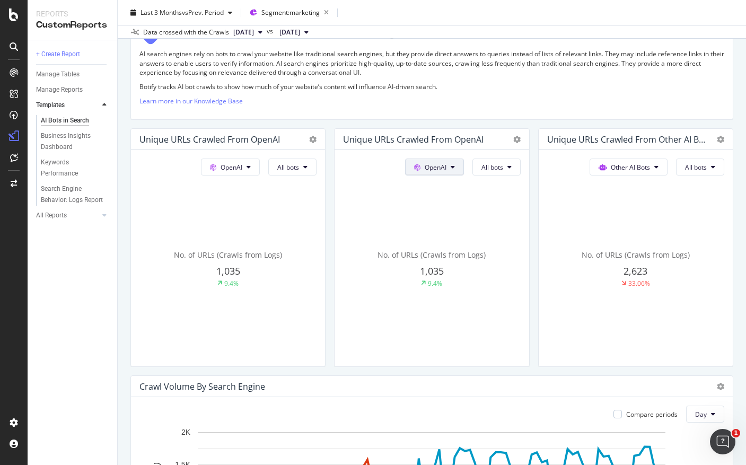
click at [451, 164] on icon at bounding box center [453, 167] width 4 height 6
click at [235, 168] on span "OpenAI" at bounding box center [232, 167] width 22 height 9
click at [235, 184] on span "Google" at bounding box center [246, 188] width 39 height 10
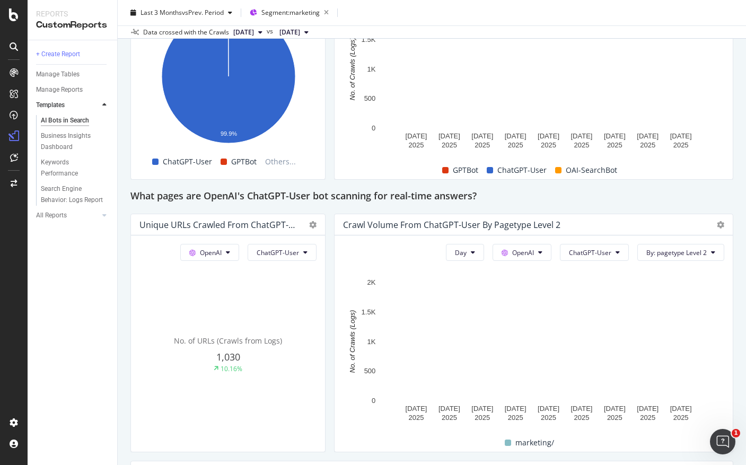
scroll to position [1006, 0]
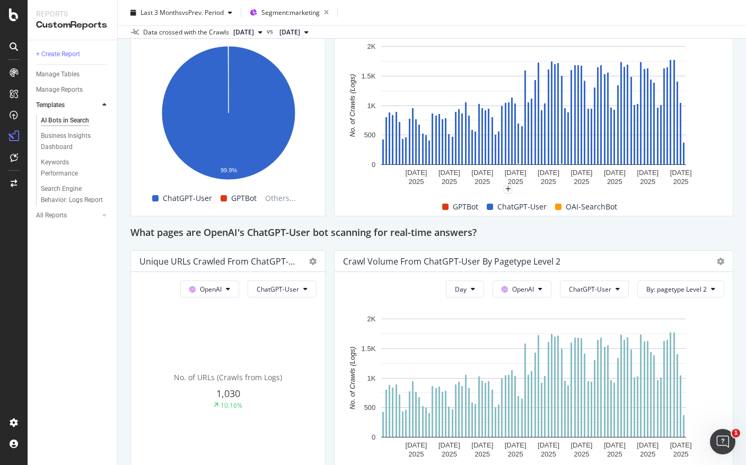
click at [497, 206] on div "ChatGPT-User" at bounding box center [516, 206] width 68 height 13
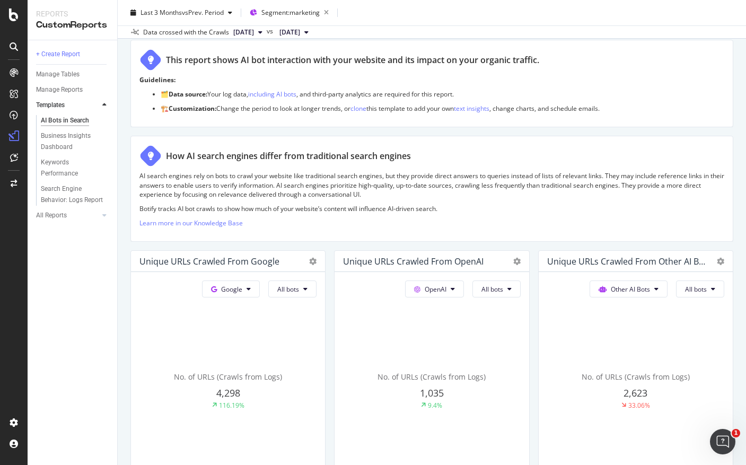
scroll to position [63, 0]
drag, startPoint x: 641, startPoint y: 184, endPoint x: 647, endPoint y: 195, distance: 12.1
click at [647, 195] on p "AI search engines rely on bots to crawl your website like traditional search en…" at bounding box center [431, 184] width 585 height 27
click at [437, 380] on span "No. of URLs (Crawls from Logs)" at bounding box center [431, 376] width 108 height 10
click at [429, 394] on span "1,035" at bounding box center [432, 392] width 24 height 13
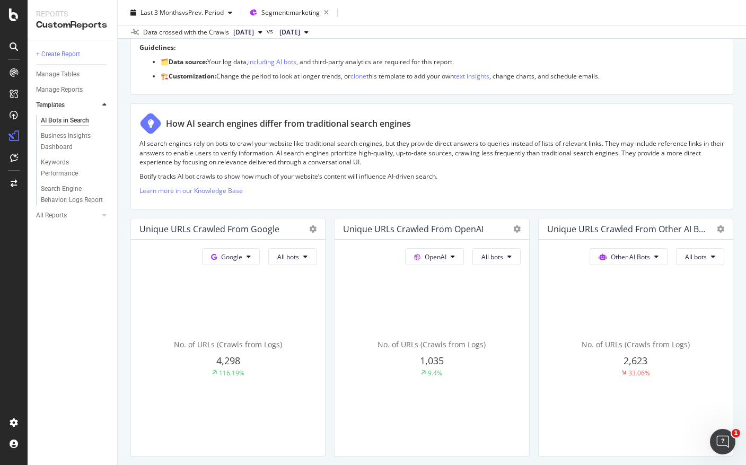
scroll to position [99, 0]
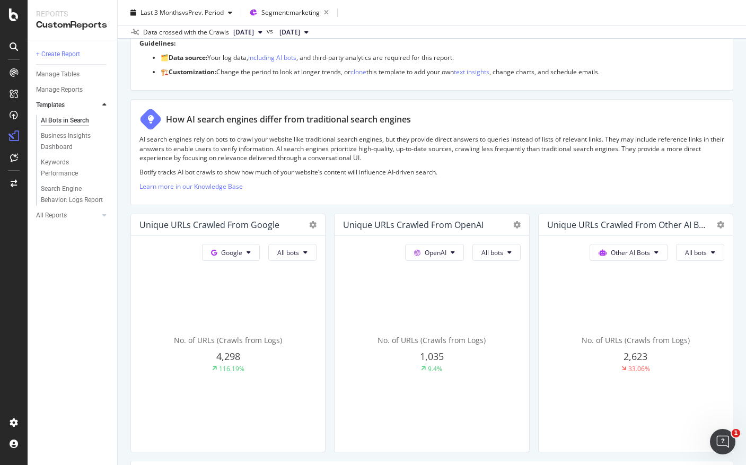
click at [445, 224] on div "Unique URLs Crawled from OpenAI" at bounding box center [413, 224] width 140 height 11
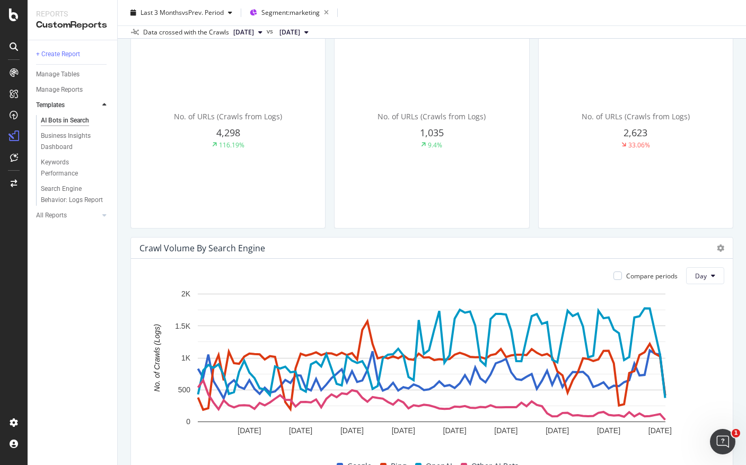
scroll to position [341, 0]
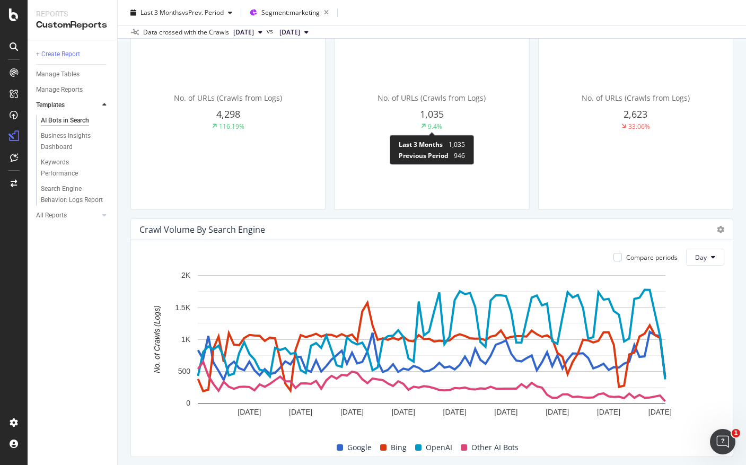
click at [433, 123] on div "9.4%" at bounding box center [435, 126] width 14 height 9
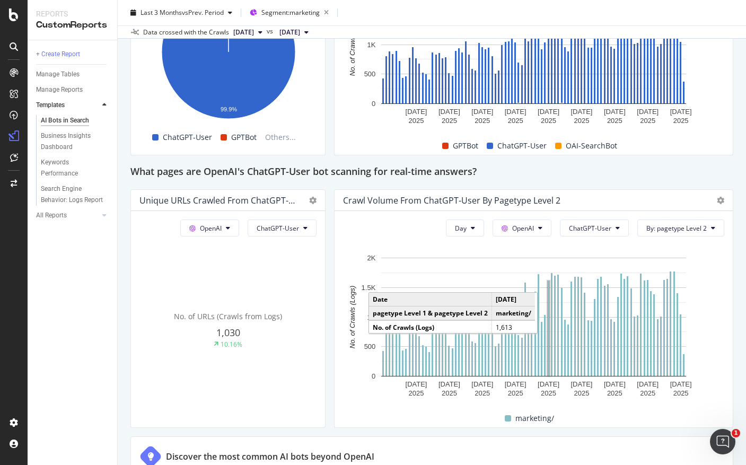
scroll to position [1069, 0]
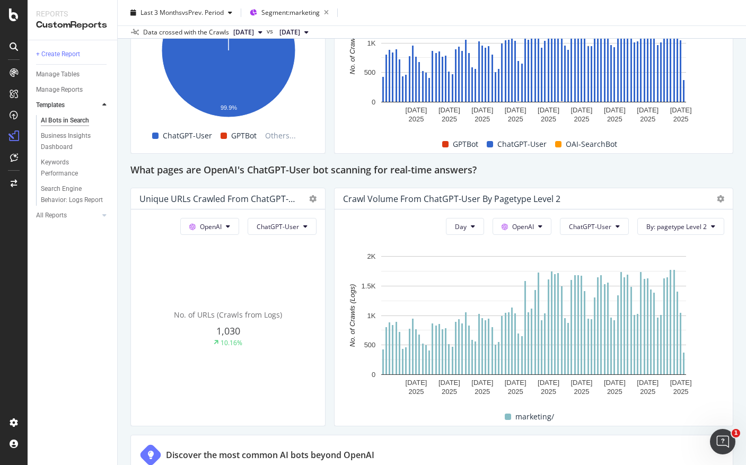
click at [220, 320] on div "No. of URLs (Crawls from Logs)" at bounding box center [227, 315] width 177 height 11
click at [228, 311] on span "No. of URLs (Crawls from Logs)" at bounding box center [228, 315] width 108 height 10
click at [294, 232] on button "ChatGPT-User" at bounding box center [282, 226] width 69 height 17
click at [330, 408] on div "This report shows AI bot interaction with your website and its impact on your o…" at bounding box center [431, 77] width 603 height 2089
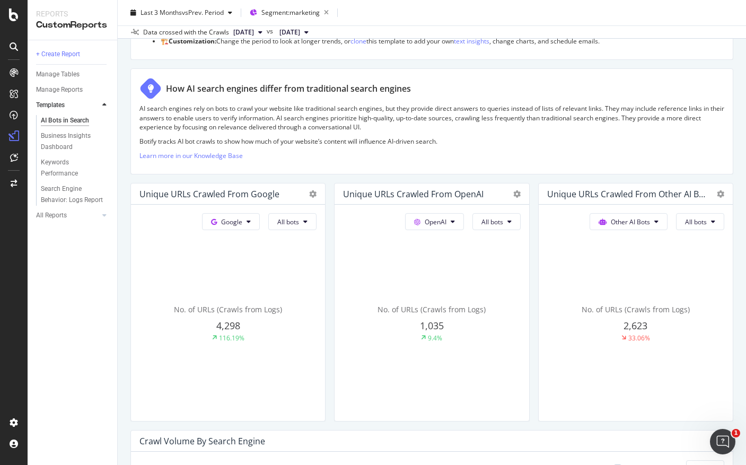
scroll to position [0, 0]
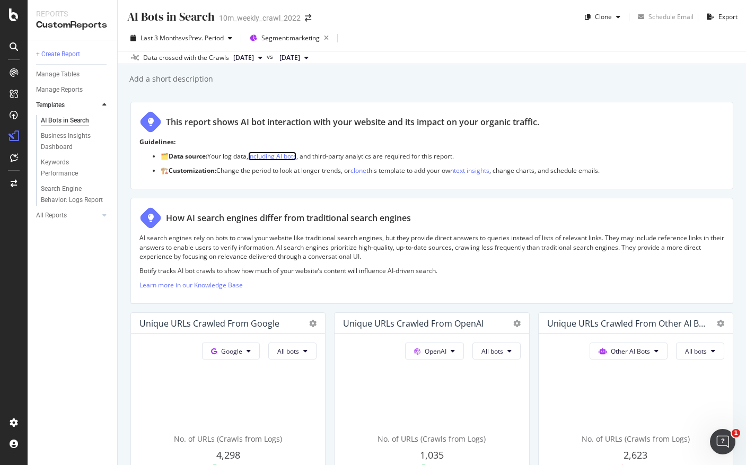
click at [291, 157] on link "including AI bots" at bounding box center [272, 156] width 48 height 9
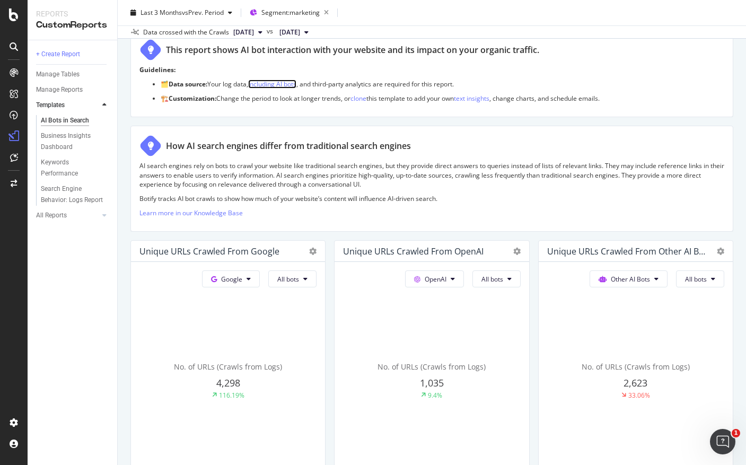
scroll to position [96, 0]
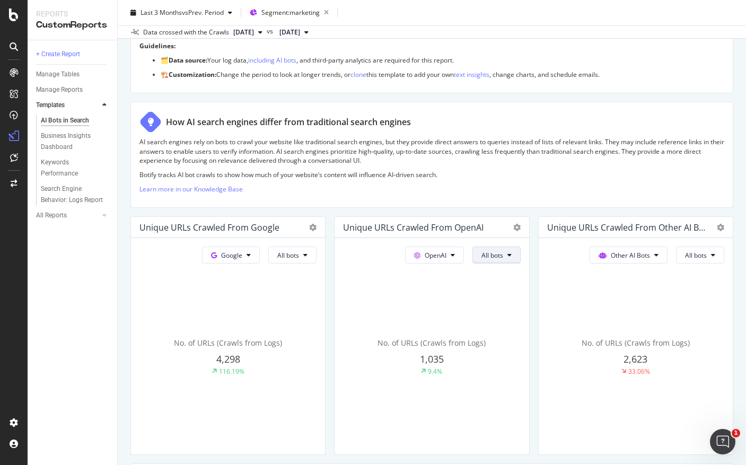
click at [503, 253] on button "All bots" at bounding box center [496, 255] width 48 height 17
click at [525, 292] on span "Indexing bots" at bounding box center [508, 296] width 54 height 10
click at [502, 260] on button "Indexing bots" at bounding box center [488, 255] width 66 height 17
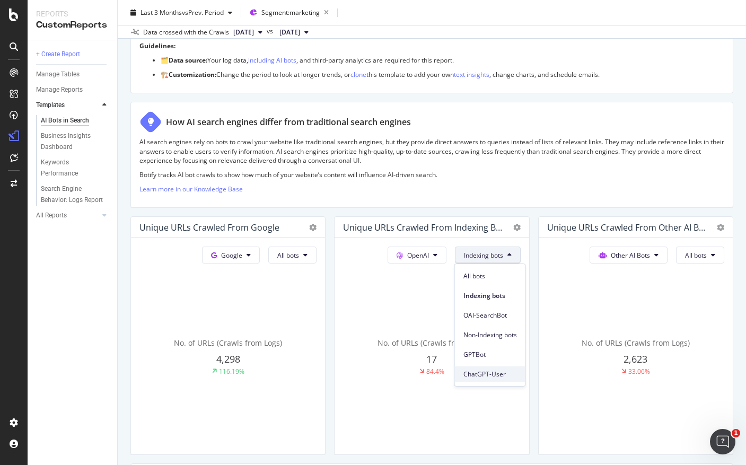
click at [483, 372] on span "ChatGPT-User" at bounding box center [490, 374] width 54 height 10
click at [494, 258] on span "ChatGPT-User" at bounding box center [482, 255] width 42 height 9
click at [475, 351] on span "GPTBot" at bounding box center [489, 355] width 54 height 10
click at [498, 257] on span "GPTBot" at bounding box center [492, 255] width 22 height 9
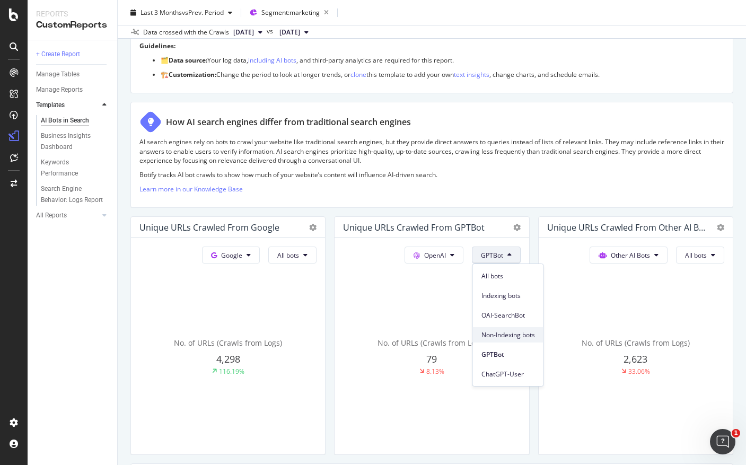
click at [494, 332] on span "Non-Indexing bots" at bounding box center [508, 335] width 54 height 10
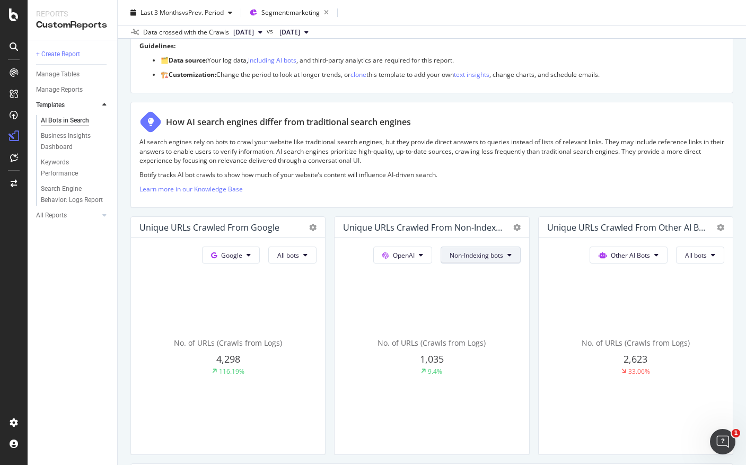
click at [500, 255] on span "Non-Indexing bots" at bounding box center [477, 255] width 54 height 9
click at [482, 278] on span "All bots" at bounding box center [476, 276] width 57 height 10
click at [436, 226] on div "Unique URLs Crawled from OpenAI" at bounding box center [413, 227] width 140 height 11
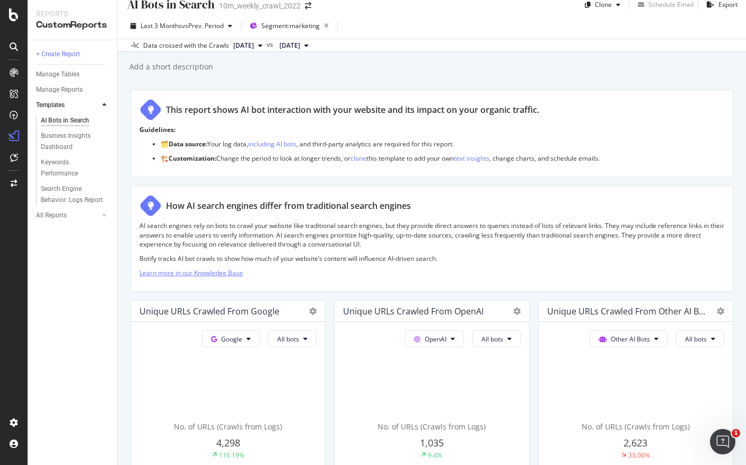
scroll to position [0, 0]
